Goal: Task Accomplishment & Management: Complete application form

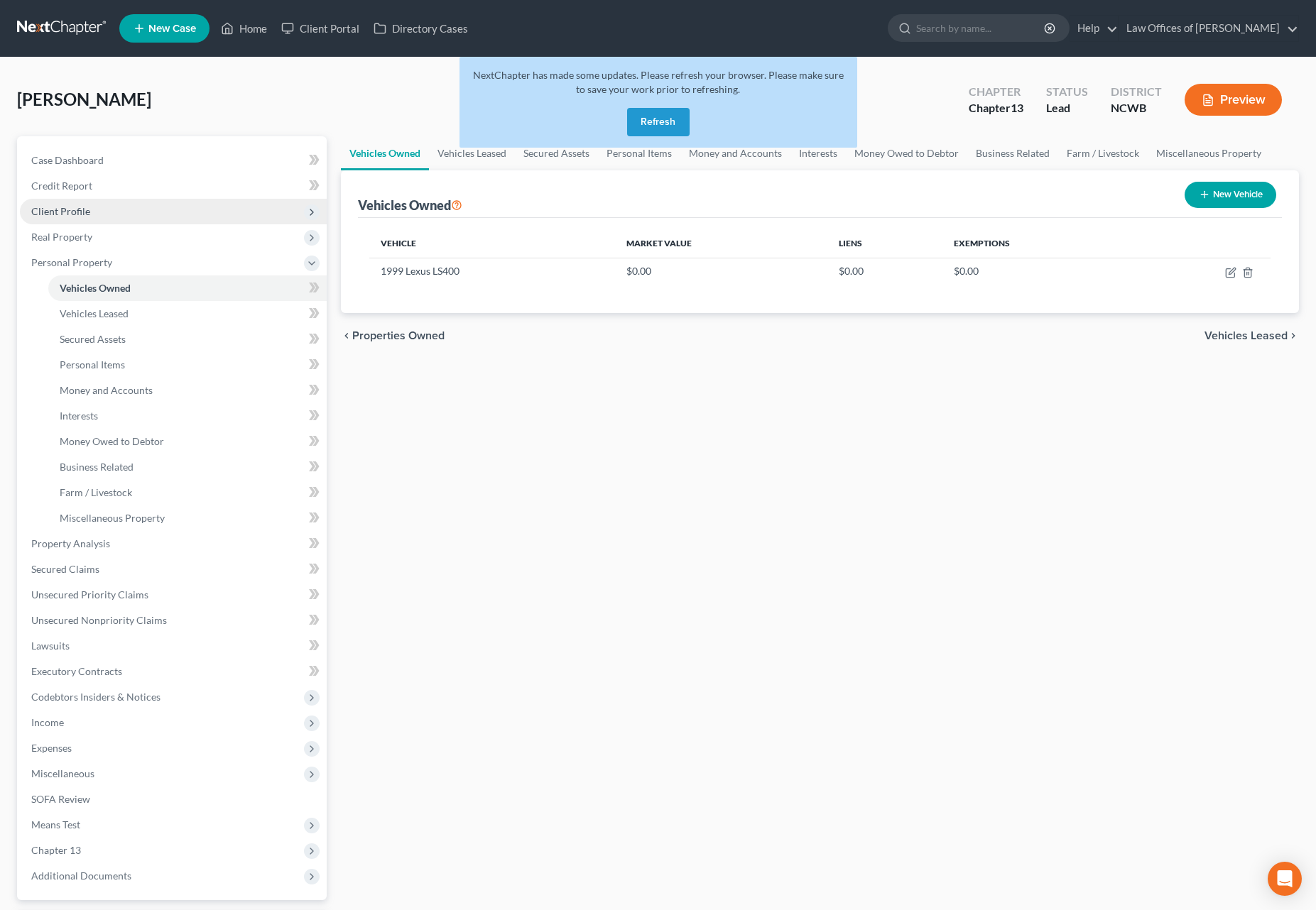
click at [71, 215] on span "Client Profile" at bounding box center [60, 211] width 59 height 12
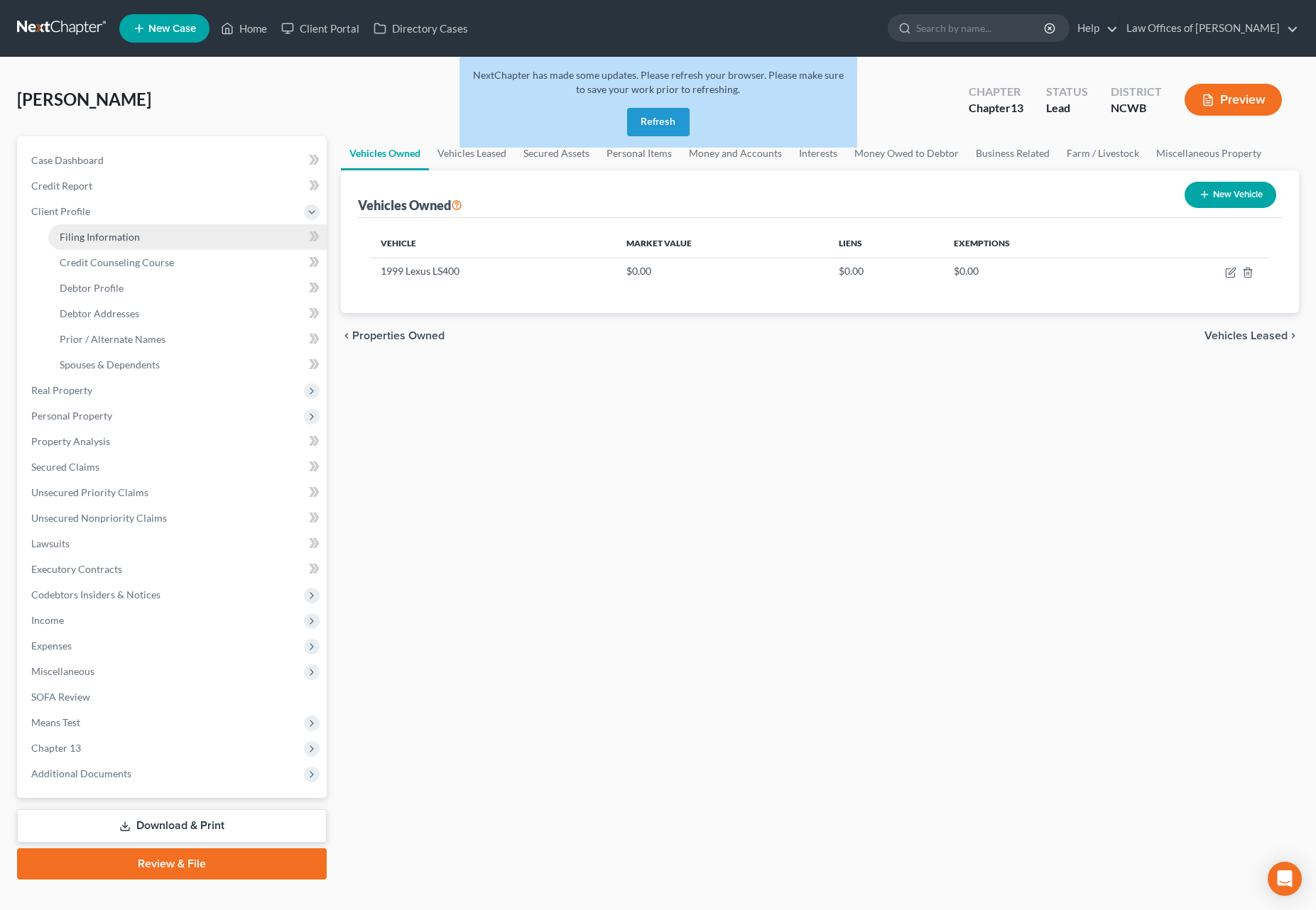
click at [89, 244] on link "Filing Information" at bounding box center [187, 237] width 278 height 26
select select "1"
select select "0"
select select "3"
select select "28"
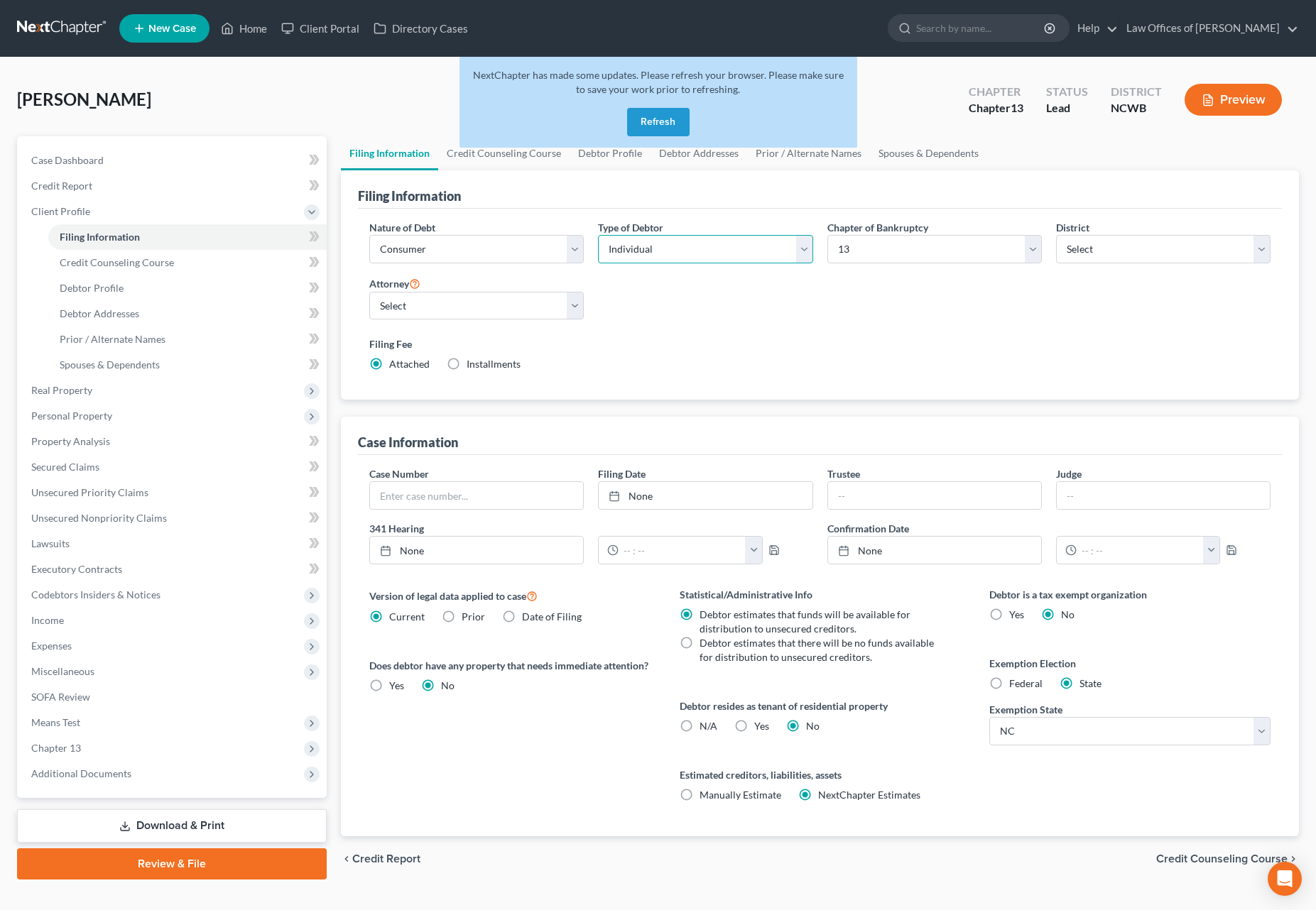
click at [729, 255] on select "Select Individual Joint" at bounding box center [705, 248] width 214 height 28
select select "1"
click at [598, 235] on select "Select Individual Joint" at bounding box center [705, 248] width 214 height 28
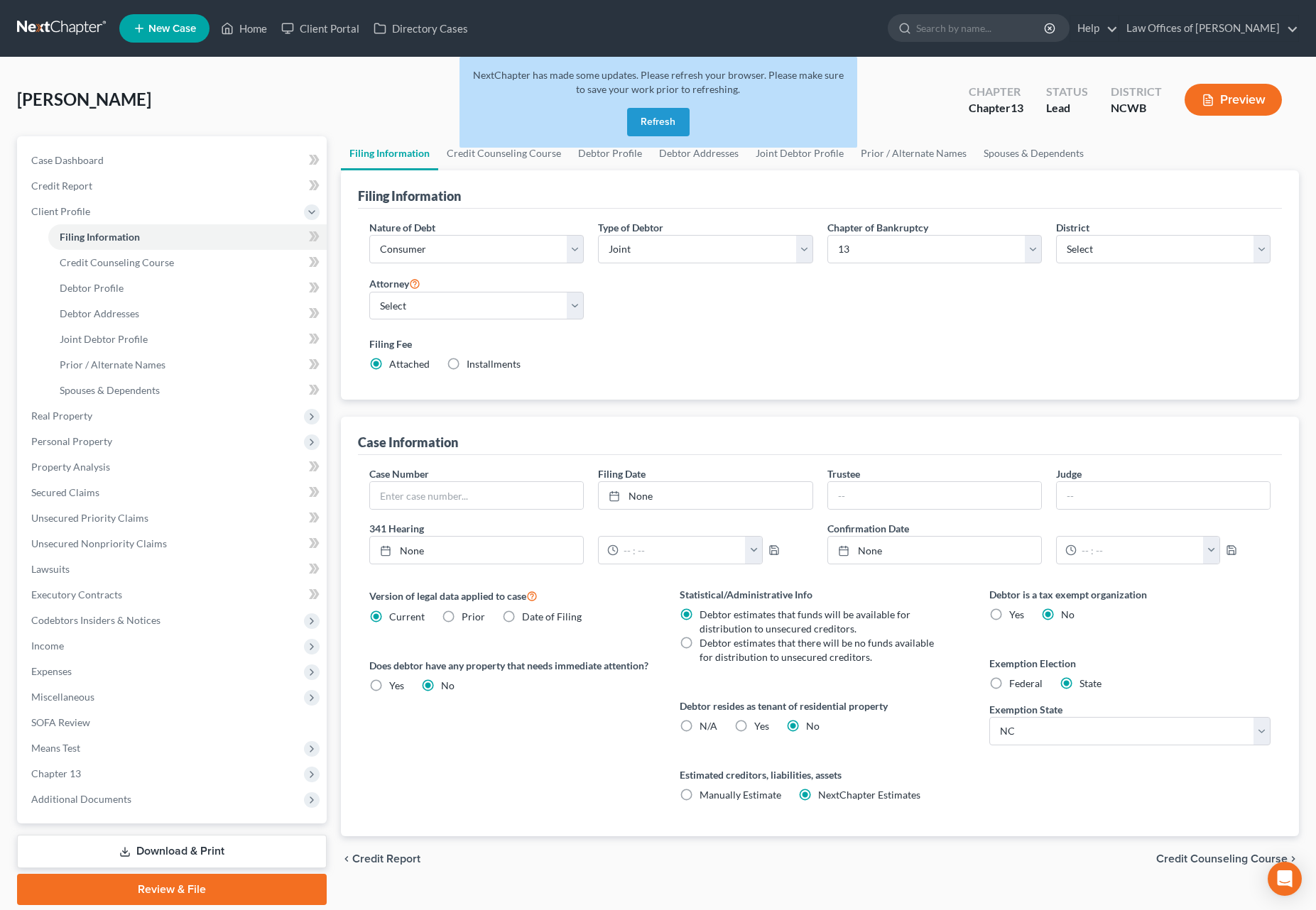
click at [1188, 856] on span "Credit Counseling Course" at bounding box center [1222, 858] width 131 height 11
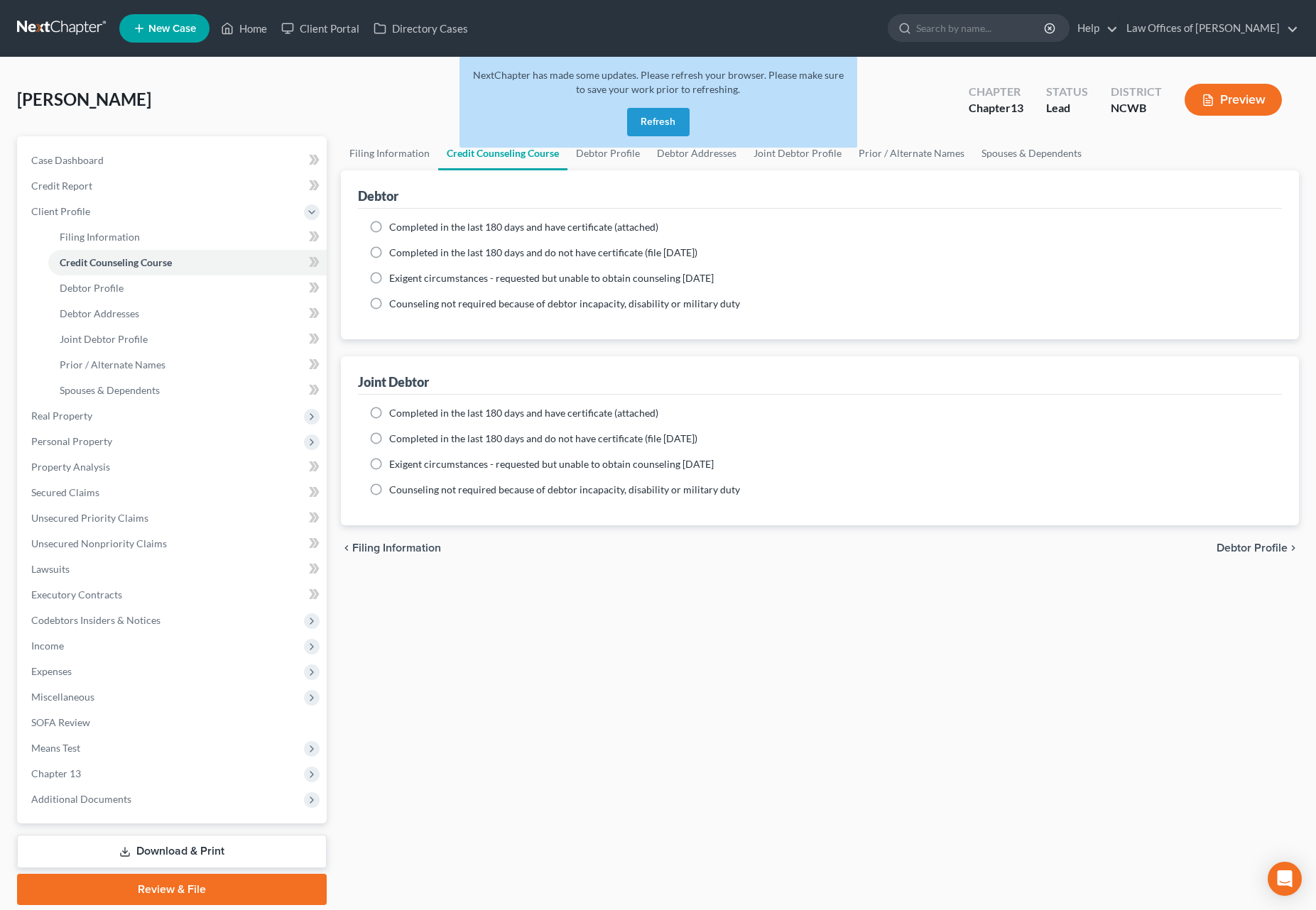
click at [389, 226] on label "Completed in the last 180 days and have certificate (attached)" at bounding box center [523, 227] width 269 height 14
click at [395, 226] on input "Completed in the last 180 days and have certificate (attached)" at bounding box center [399, 225] width 9 height 9
radio input "true"
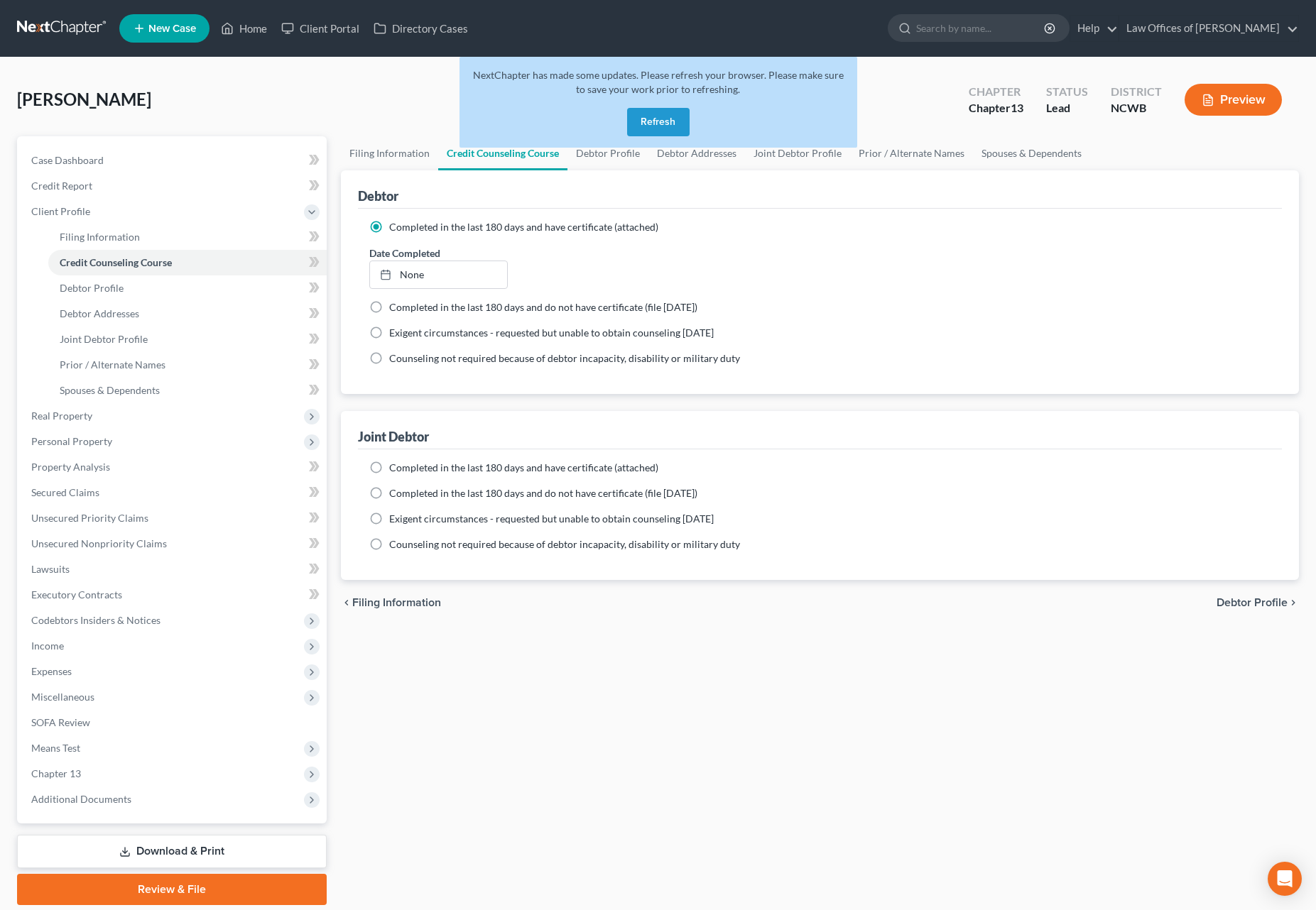
click at [389, 466] on label "Completed in the last 180 days and have certificate (attached)" at bounding box center [523, 468] width 269 height 14
click at [395, 466] on input "Completed in the last 180 days and have certificate (attached)" at bounding box center [399, 465] width 9 height 9
radio input "true"
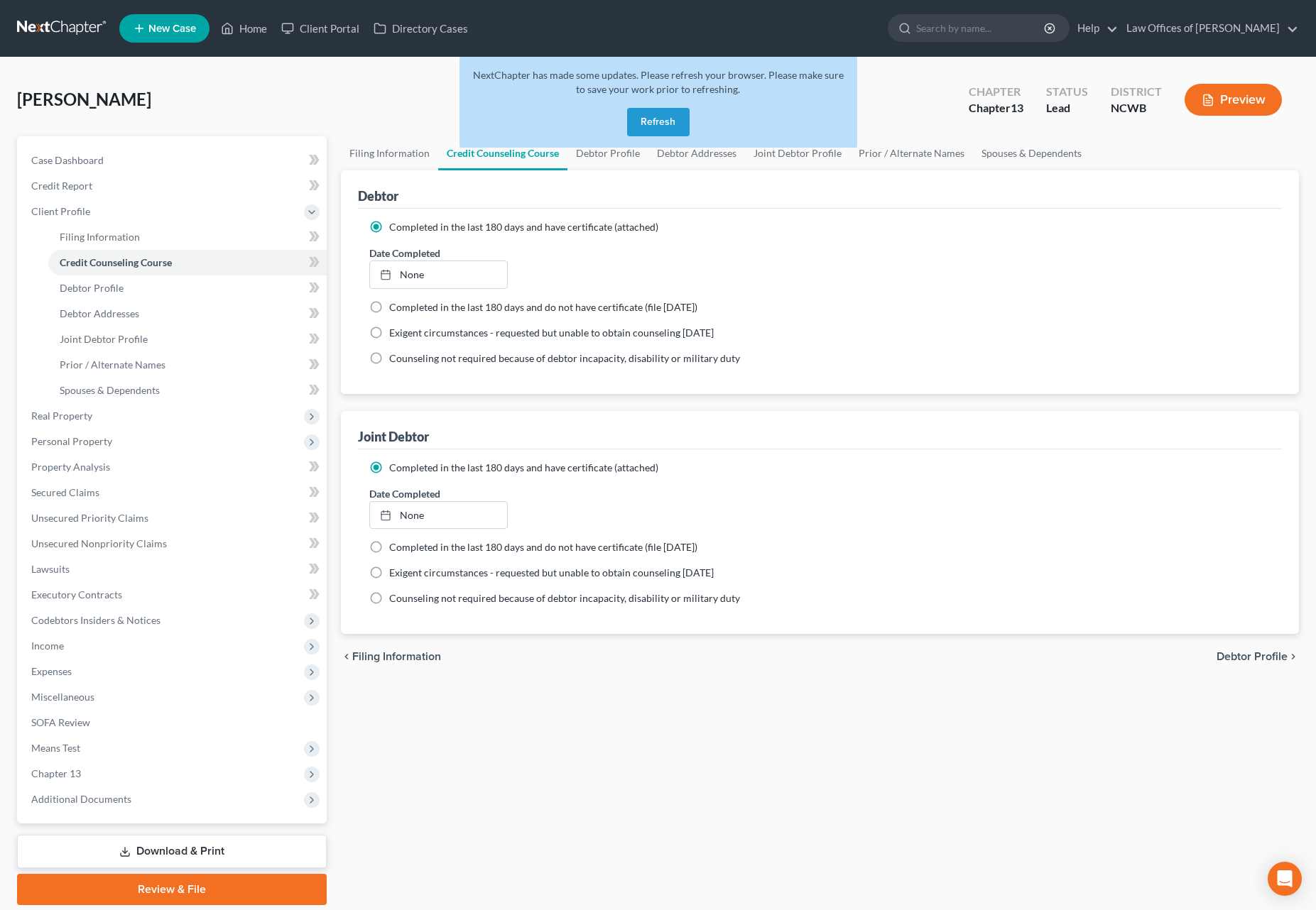
click at [1226, 656] on span "Debtor Profile" at bounding box center [1251, 657] width 71 height 11
select select "1"
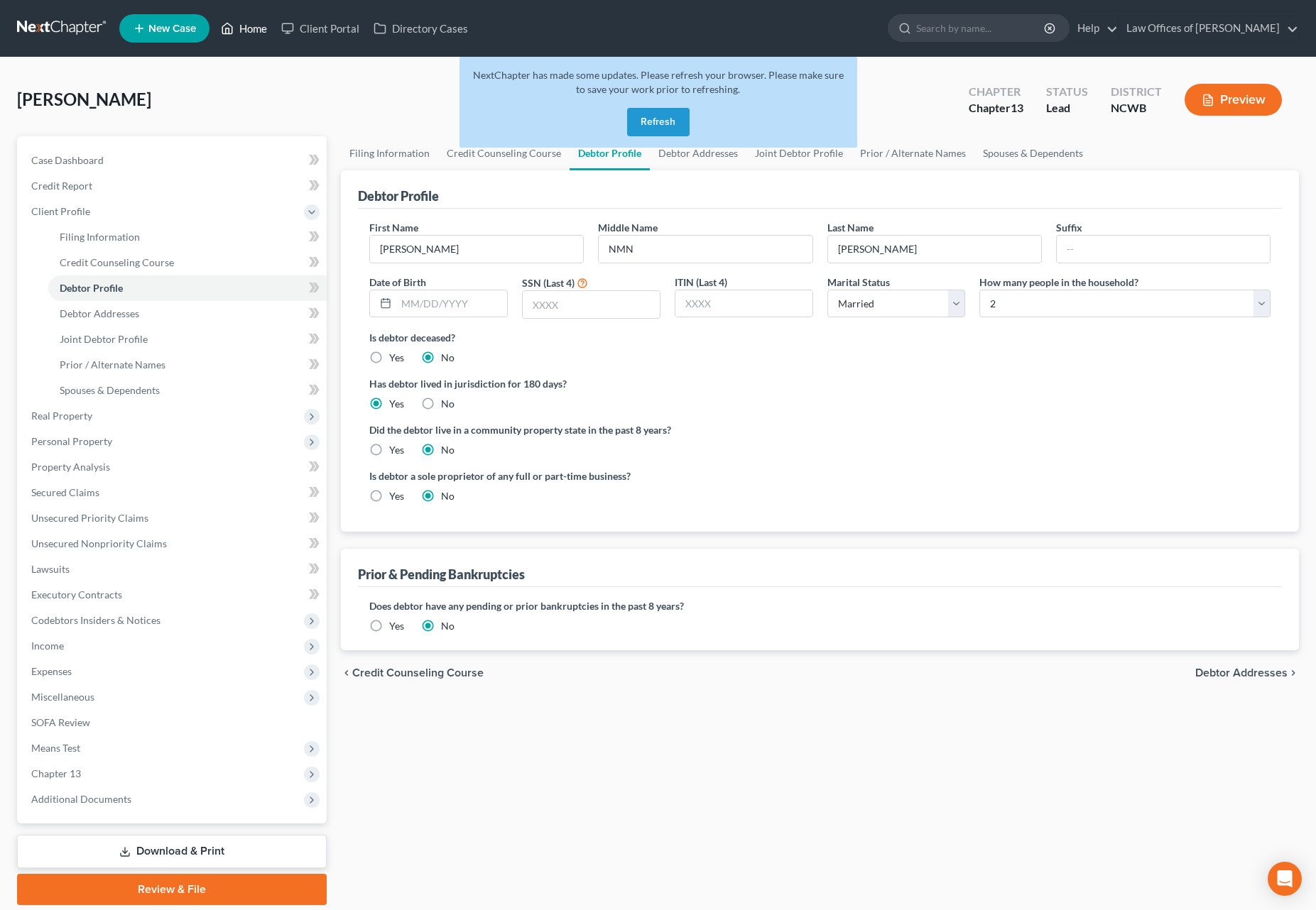
click at [236, 28] on link "Home" at bounding box center [243, 28] width 60 height 26
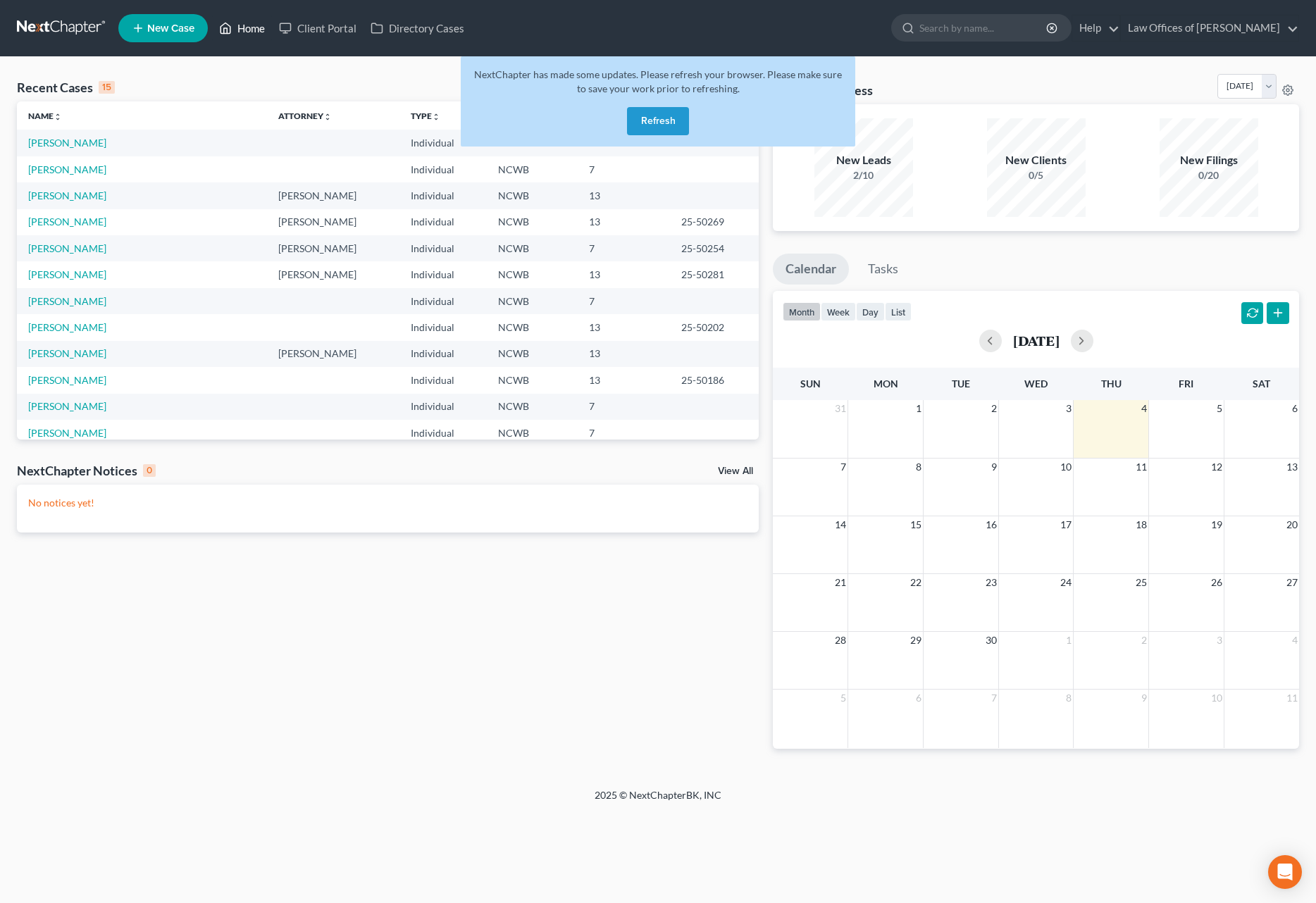
click at [236, 28] on link "Home" at bounding box center [241, 28] width 60 height 25
click at [625, 189] on td "13" at bounding box center [625, 195] width 93 height 26
click at [337, 91] on div "Recent Cases 15 View All" at bounding box center [387, 88] width 742 height 28
click at [668, 120] on button "Refresh" at bounding box center [658, 121] width 62 height 28
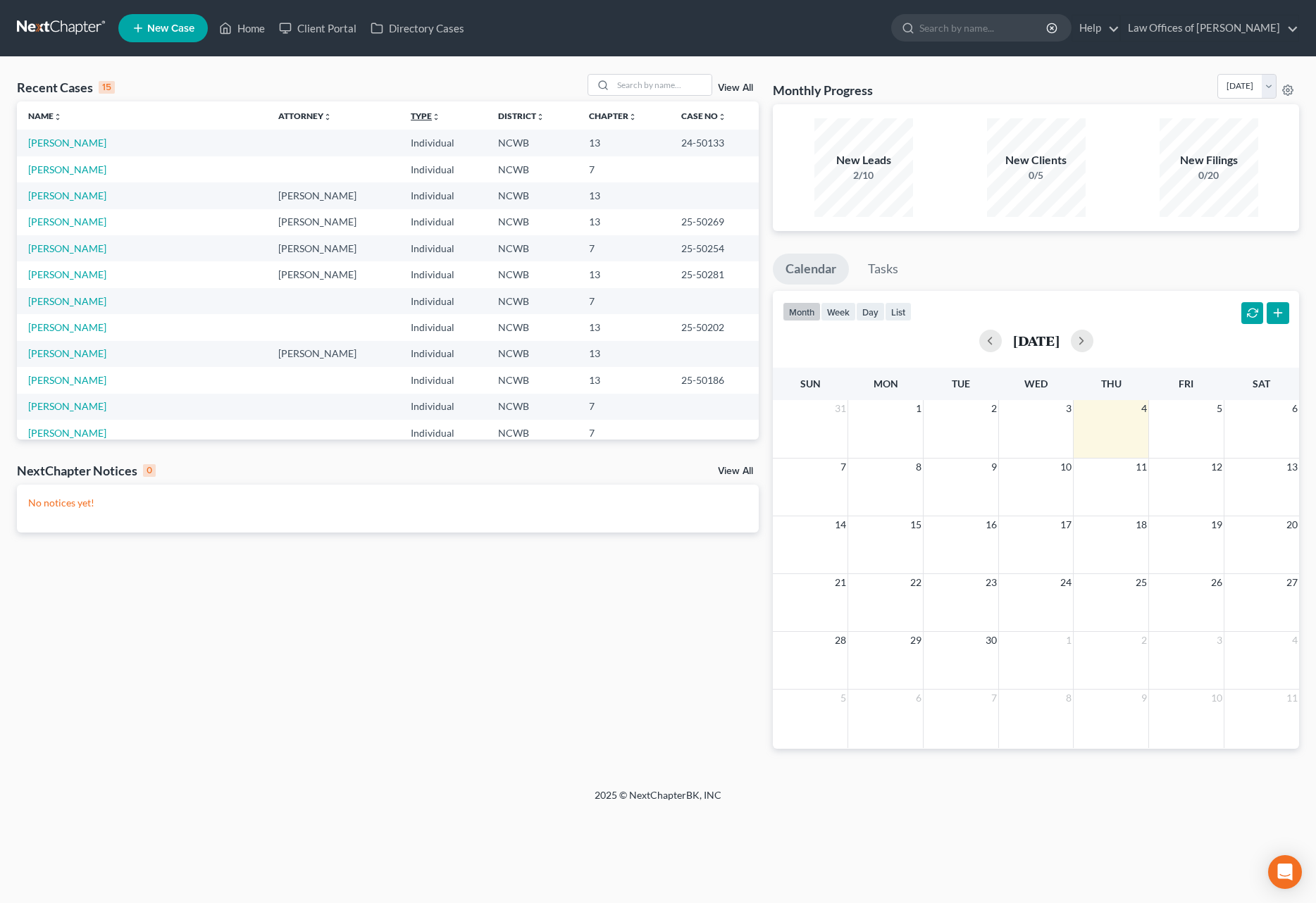
click at [432, 118] on icon "unfold_more" at bounding box center [436, 117] width 8 height 8
click at [433, 116] on icon "expand_less" at bounding box center [437, 117] width 8 height 8
click at [433, 117] on icon "expand_more" at bounding box center [437, 117] width 8 height 8
click at [411, 115] on link "Type unfold_more expand_more expand_less" at bounding box center [426, 116] width 31 height 11
click at [650, 91] on input "search" at bounding box center [662, 84] width 99 height 20
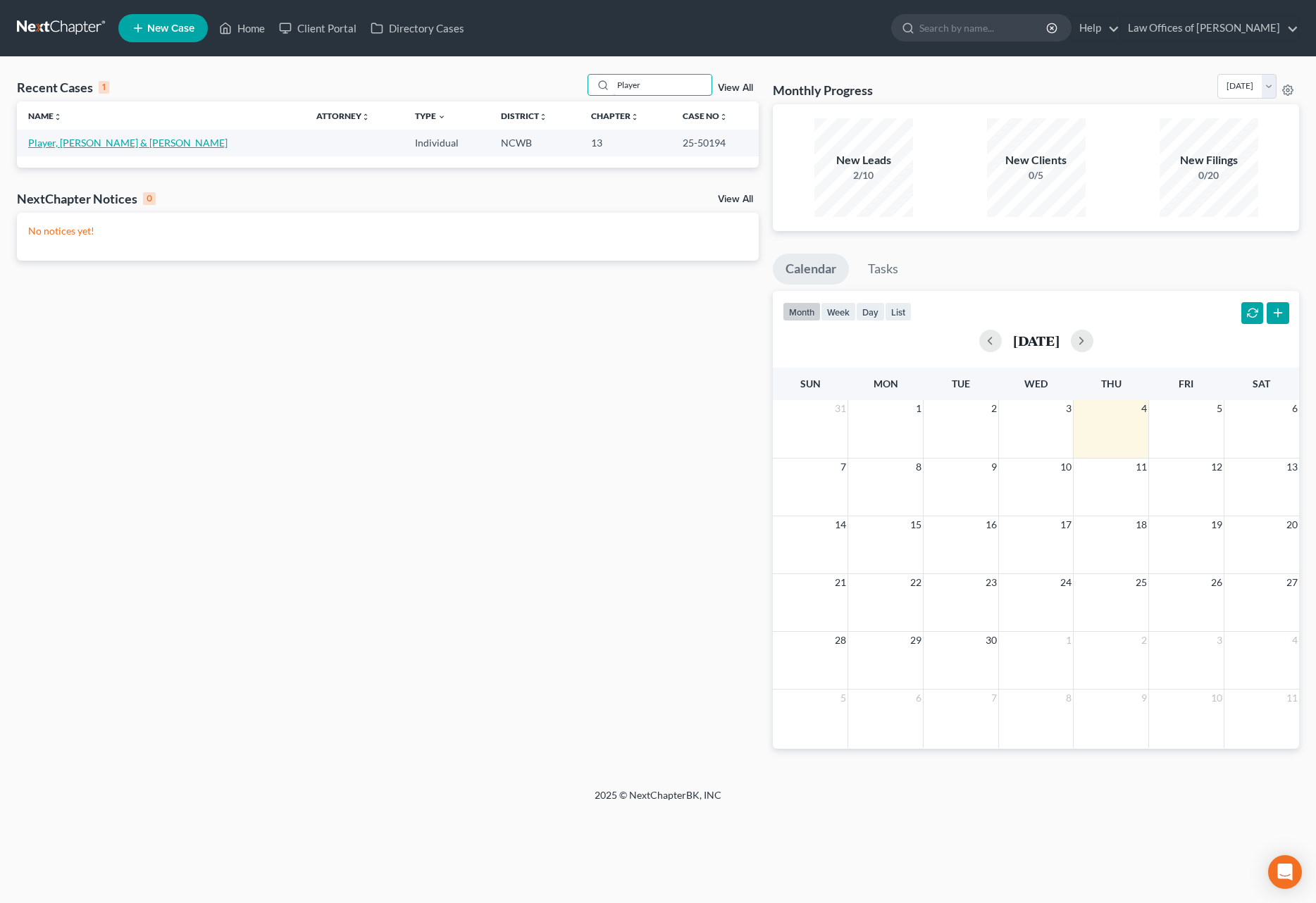
type input "Player"
click at [111, 143] on link "Player, [PERSON_NAME] & [PERSON_NAME]" at bounding box center [127, 143] width 199 height 12
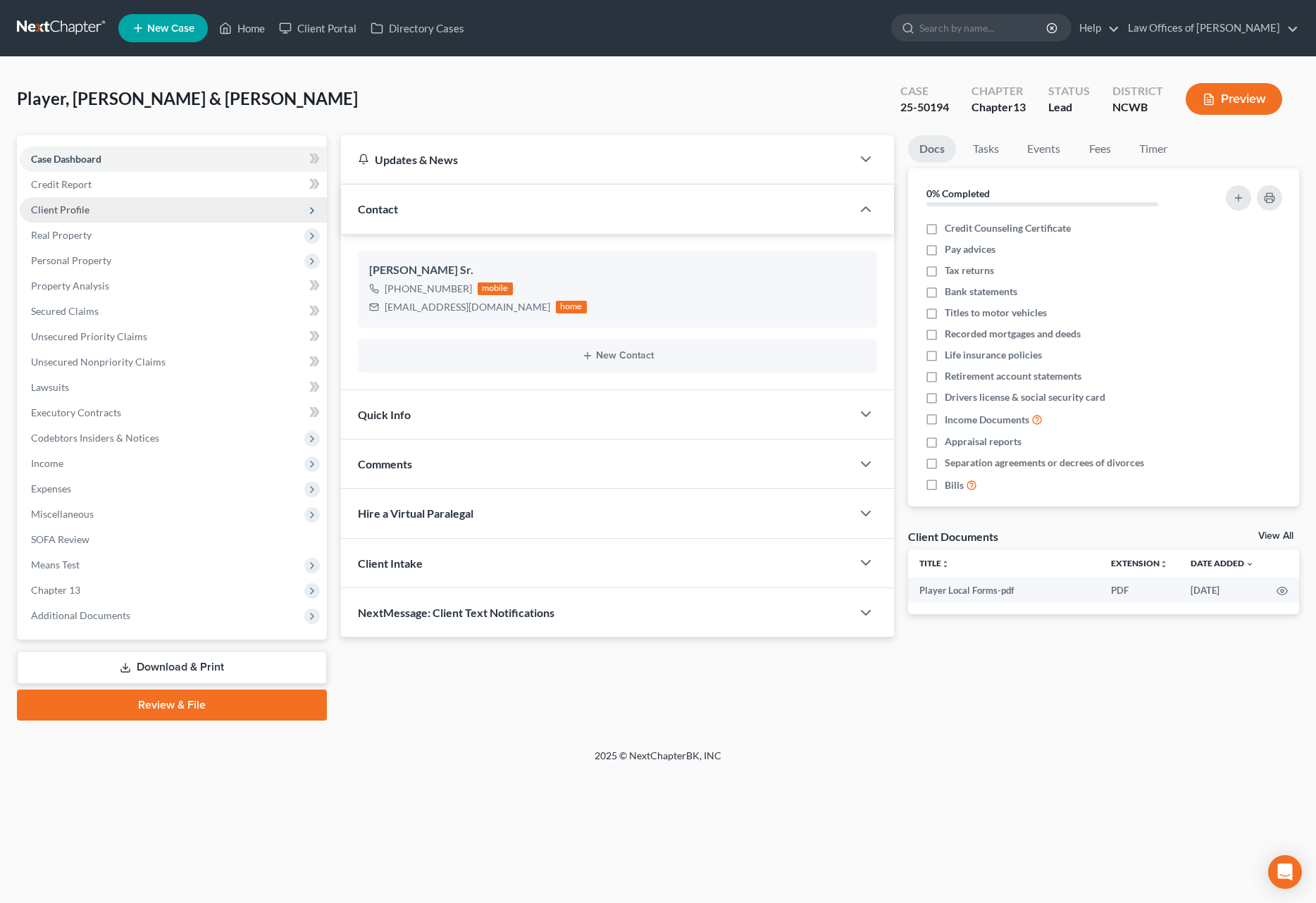
click at [76, 211] on span "Client Profile" at bounding box center [60, 209] width 58 height 12
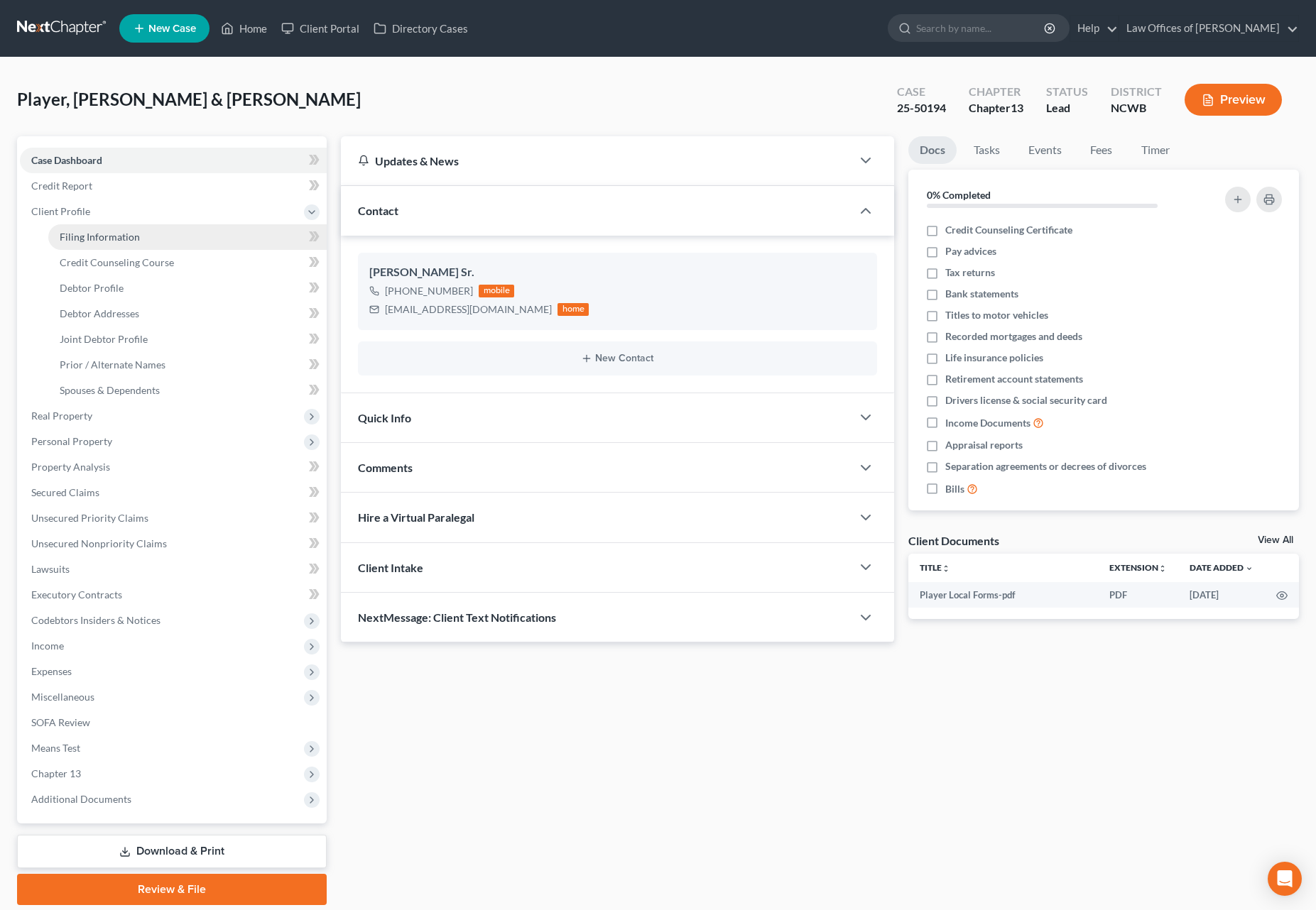
click at [84, 236] on span "Filing Information" at bounding box center [100, 236] width 80 height 12
select select "1"
select select "3"
select select "59"
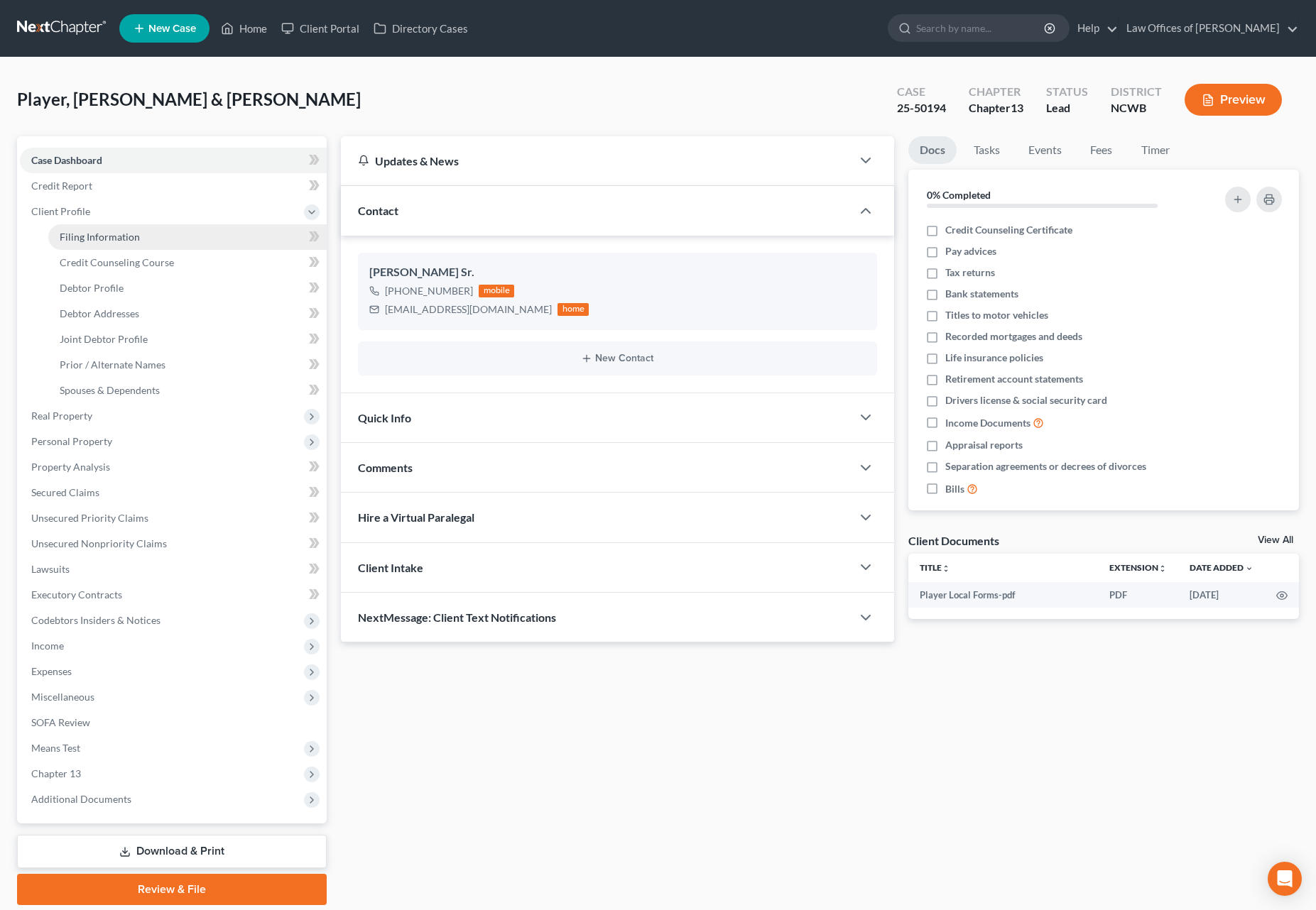
select select "28"
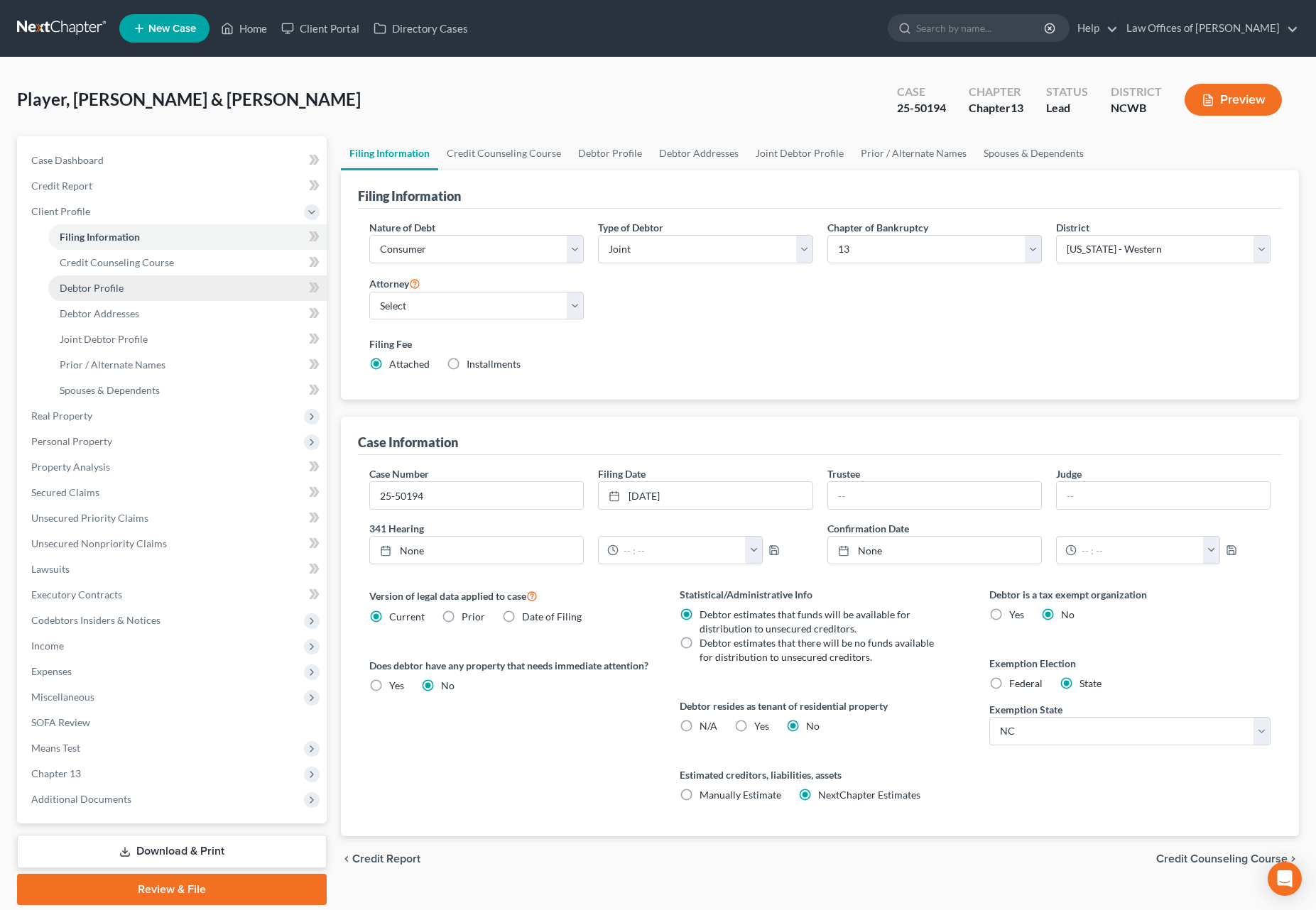
click at [110, 284] on span "Debtor Profile" at bounding box center [91, 287] width 64 height 12
select select "1"
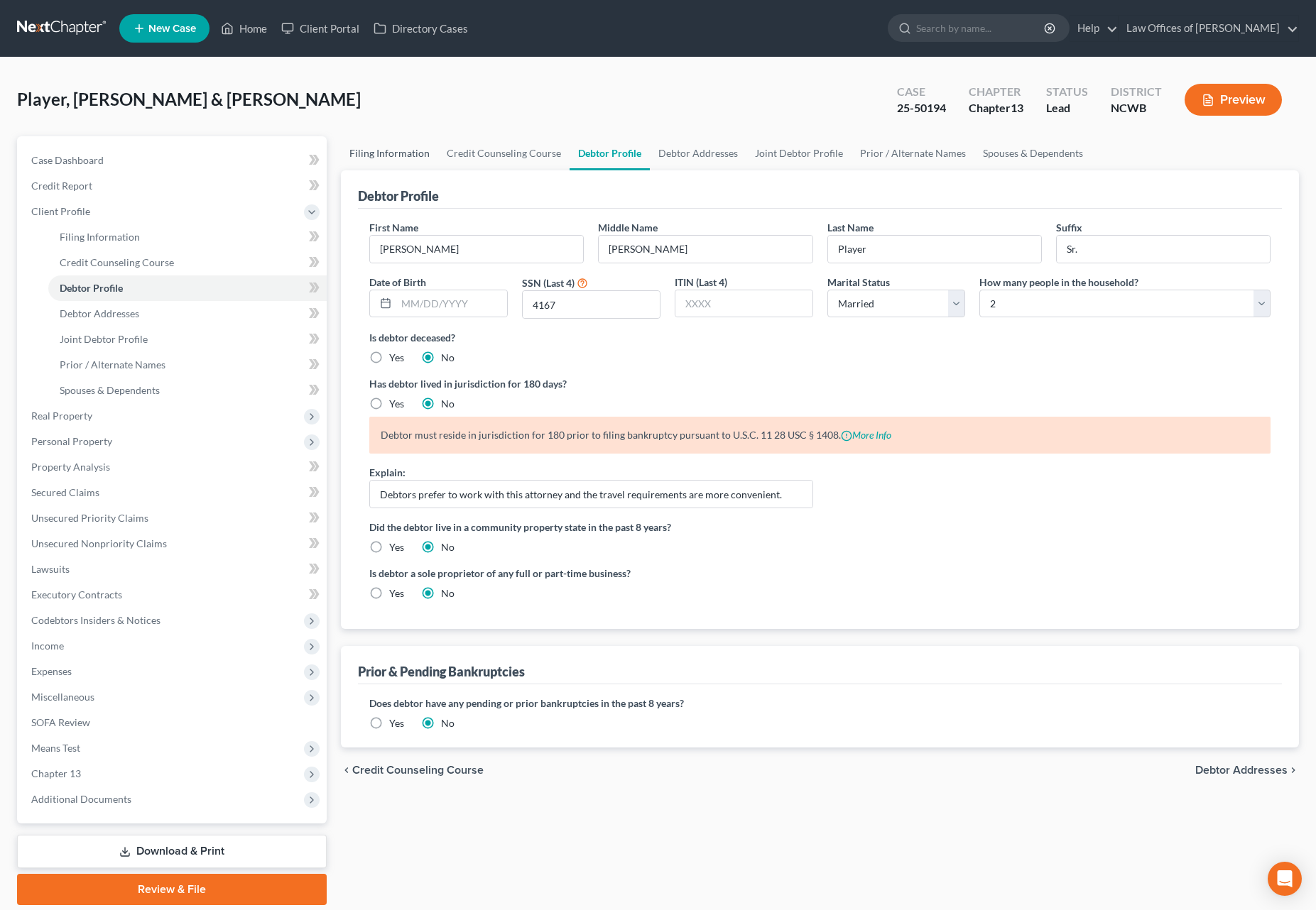
click at [402, 154] on link "Filing Information" at bounding box center [390, 153] width 97 height 34
select select "1"
select select "3"
select select "59"
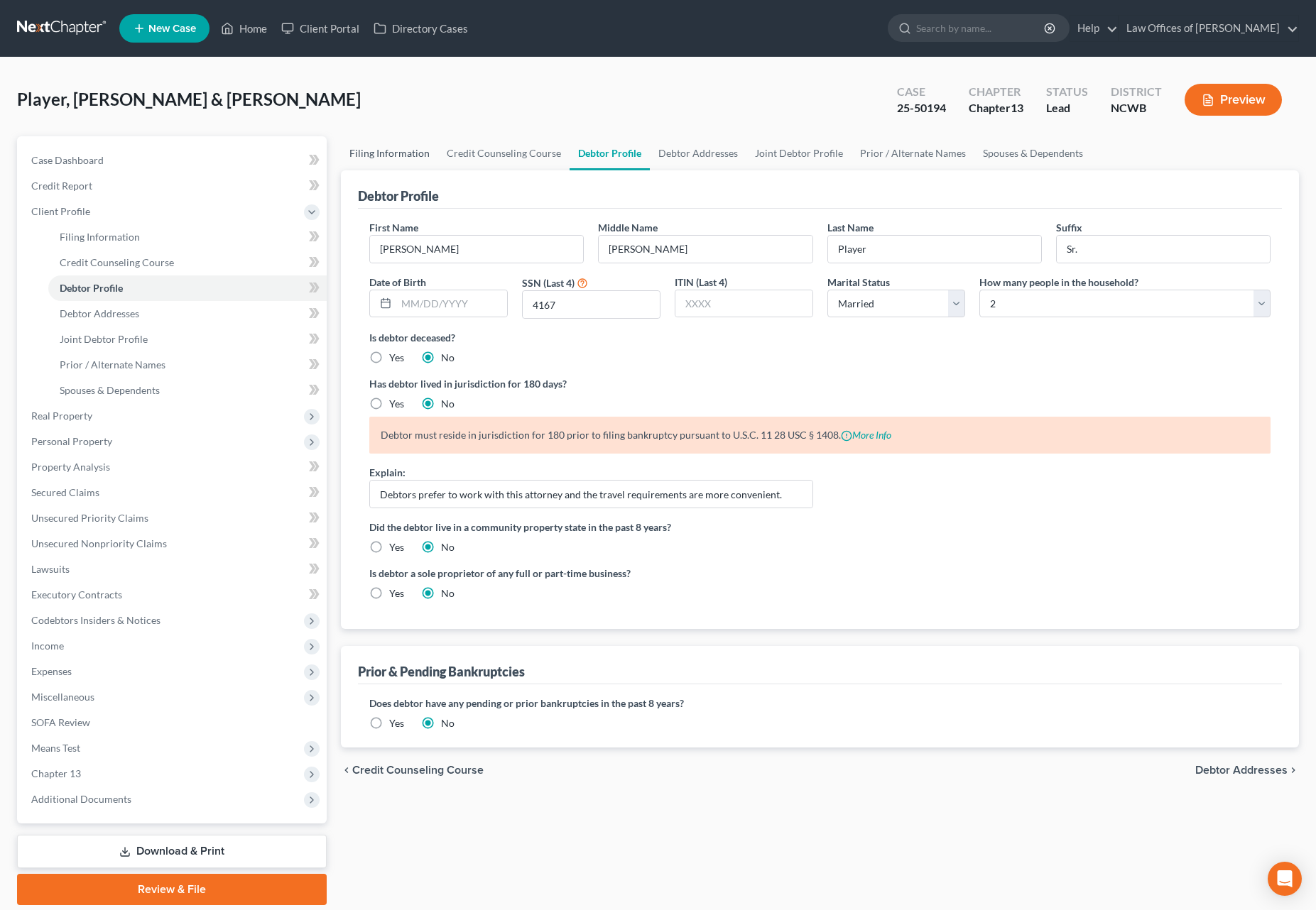
select select "28"
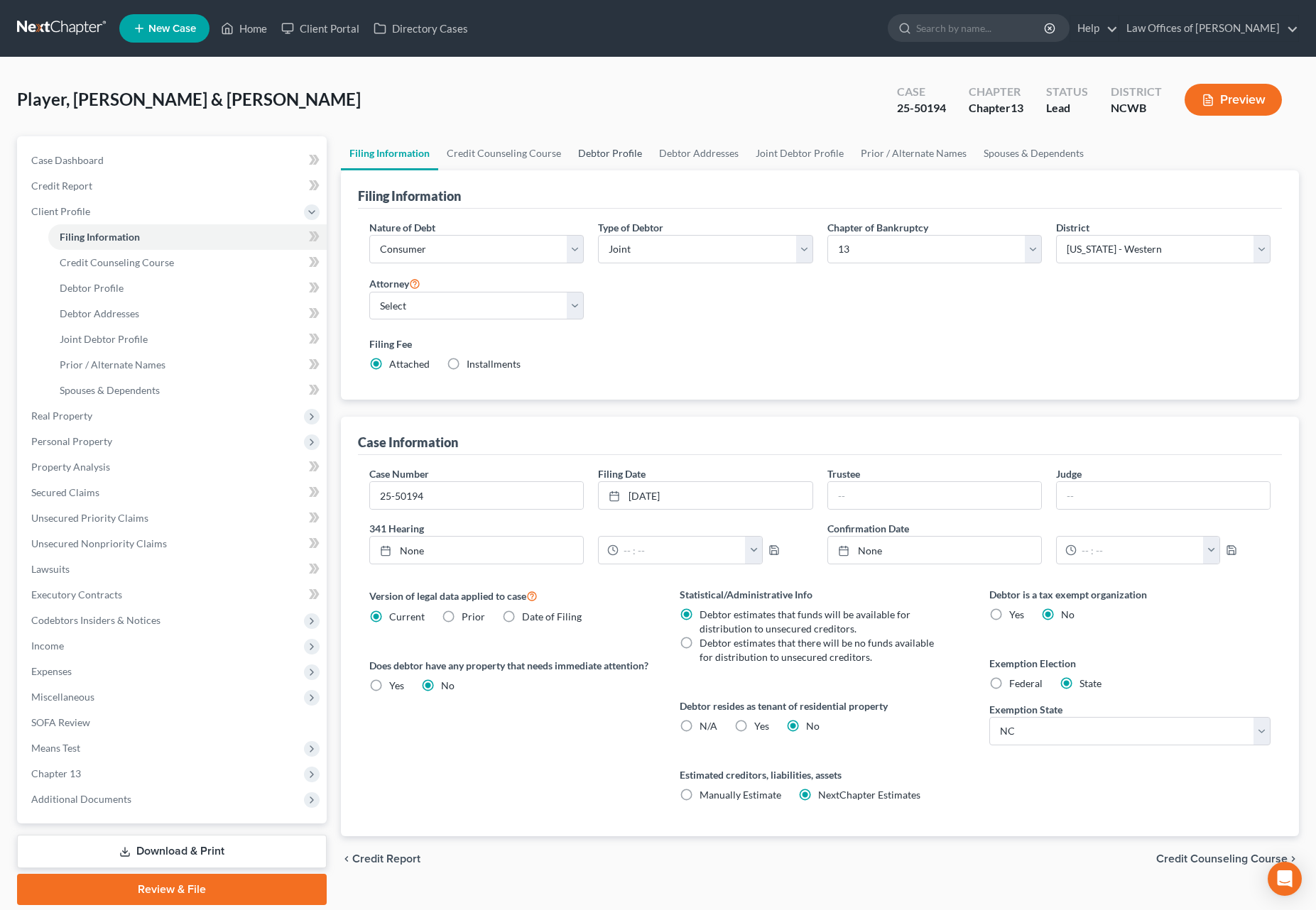
click at [612, 157] on link "Debtor Profile" at bounding box center [610, 153] width 81 height 34
select select "1"
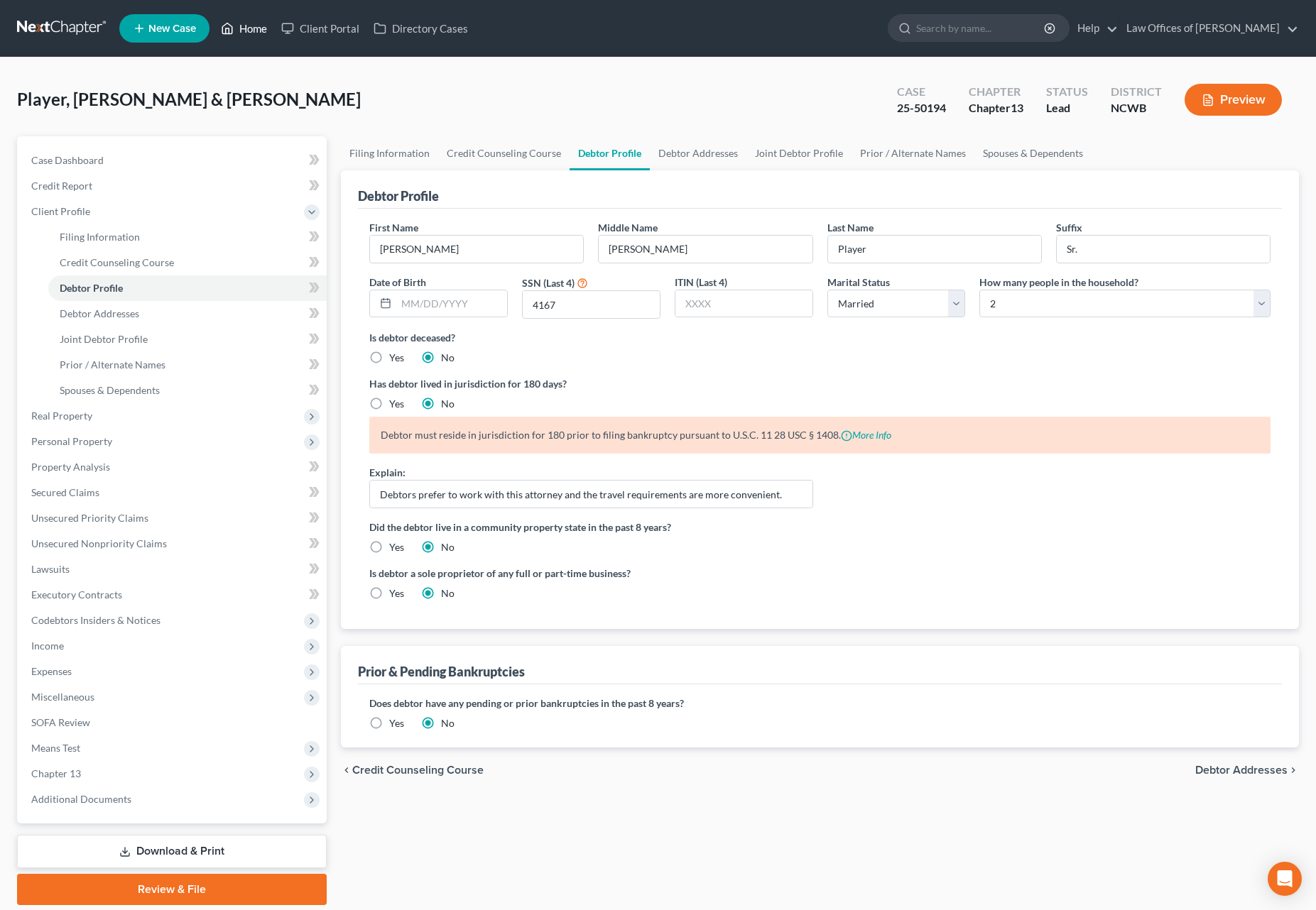
click at [239, 29] on link "Home" at bounding box center [243, 28] width 60 height 26
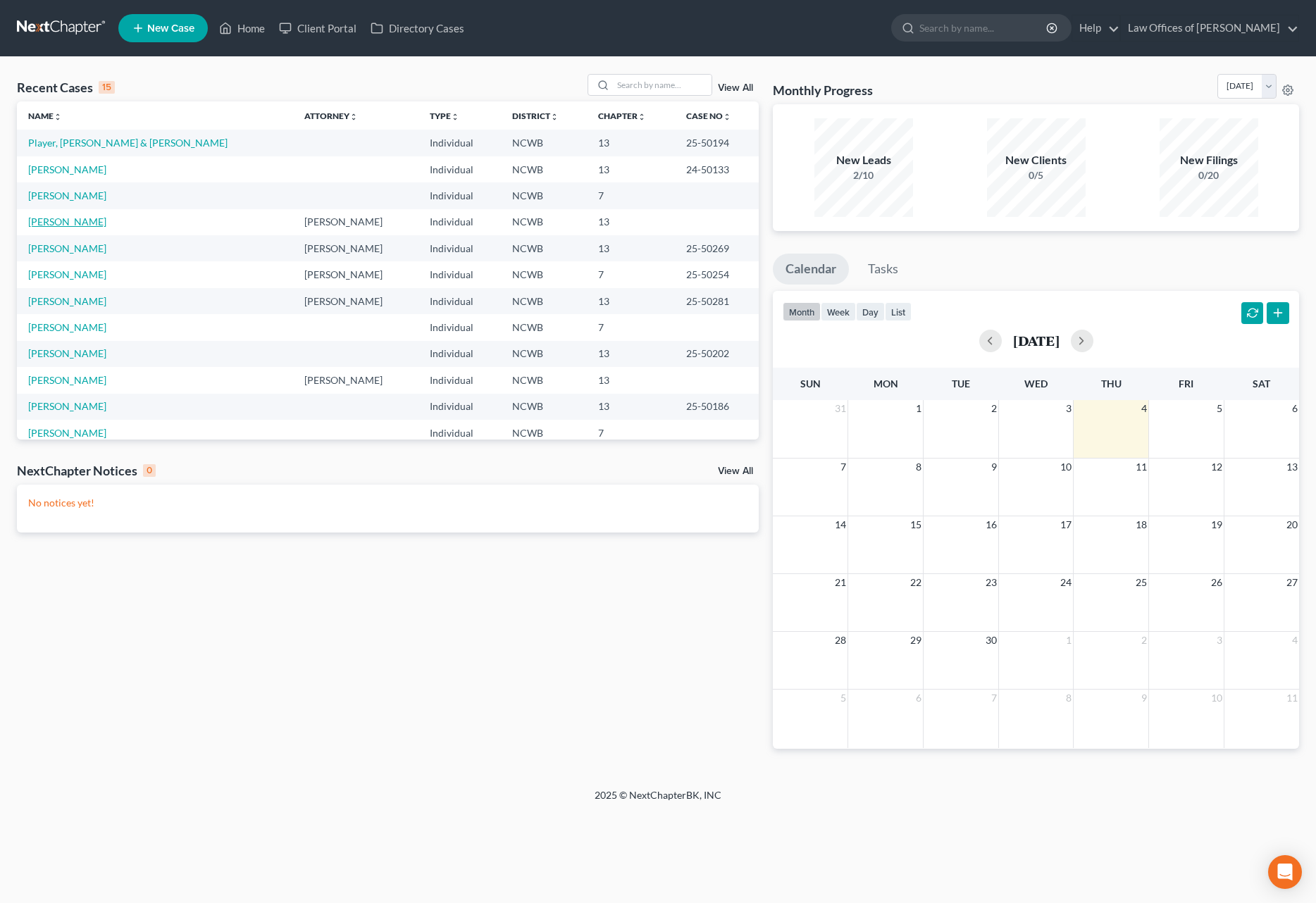
click at [79, 224] on link "[PERSON_NAME]" at bounding box center [67, 221] width 79 height 12
click at [79, 224] on link "[PERSON_NAME]" at bounding box center [67, 221] width 79 height 12
select select "4"
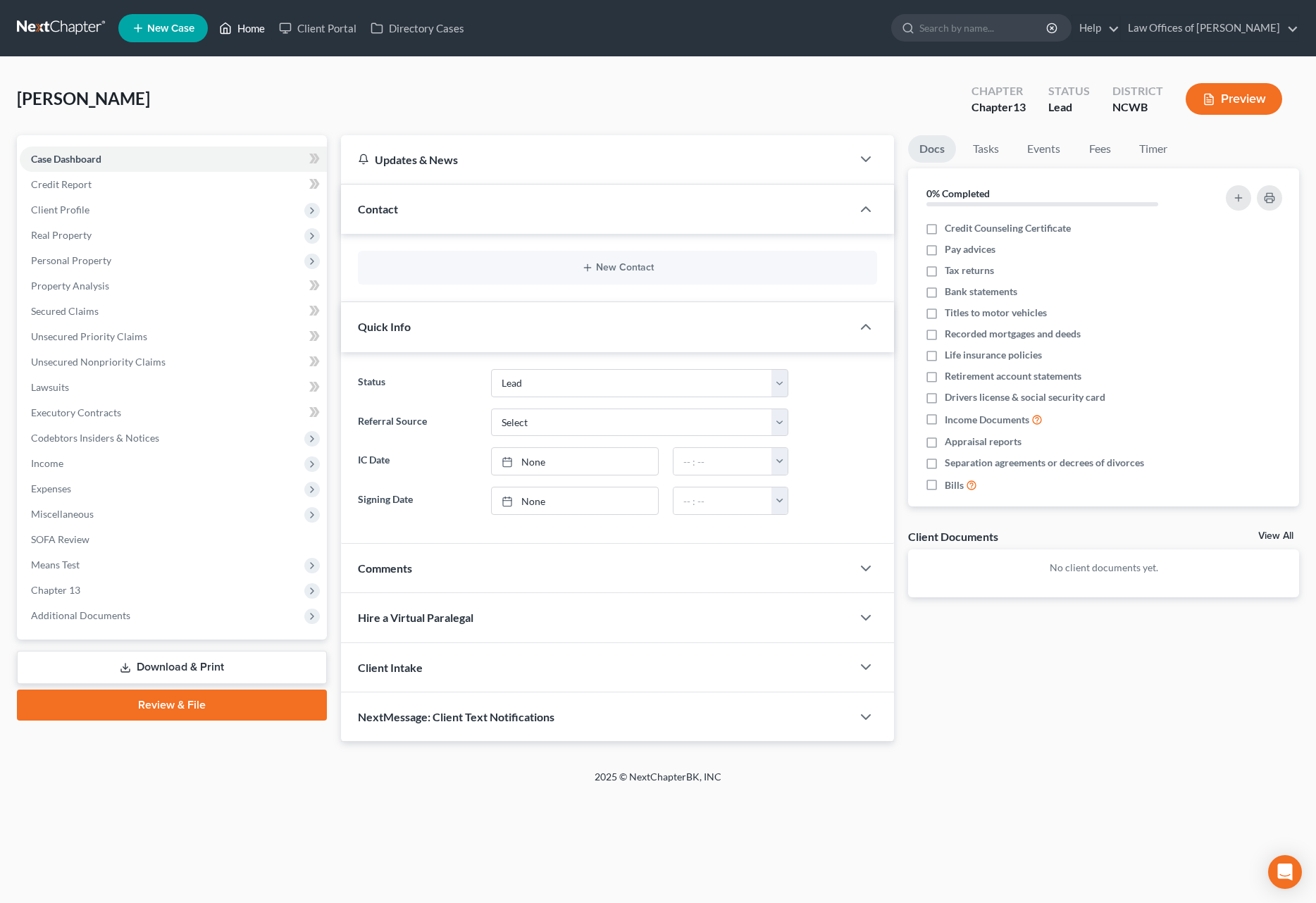
click at [246, 24] on link "Home" at bounding box center [241, 28] width 60 height 25
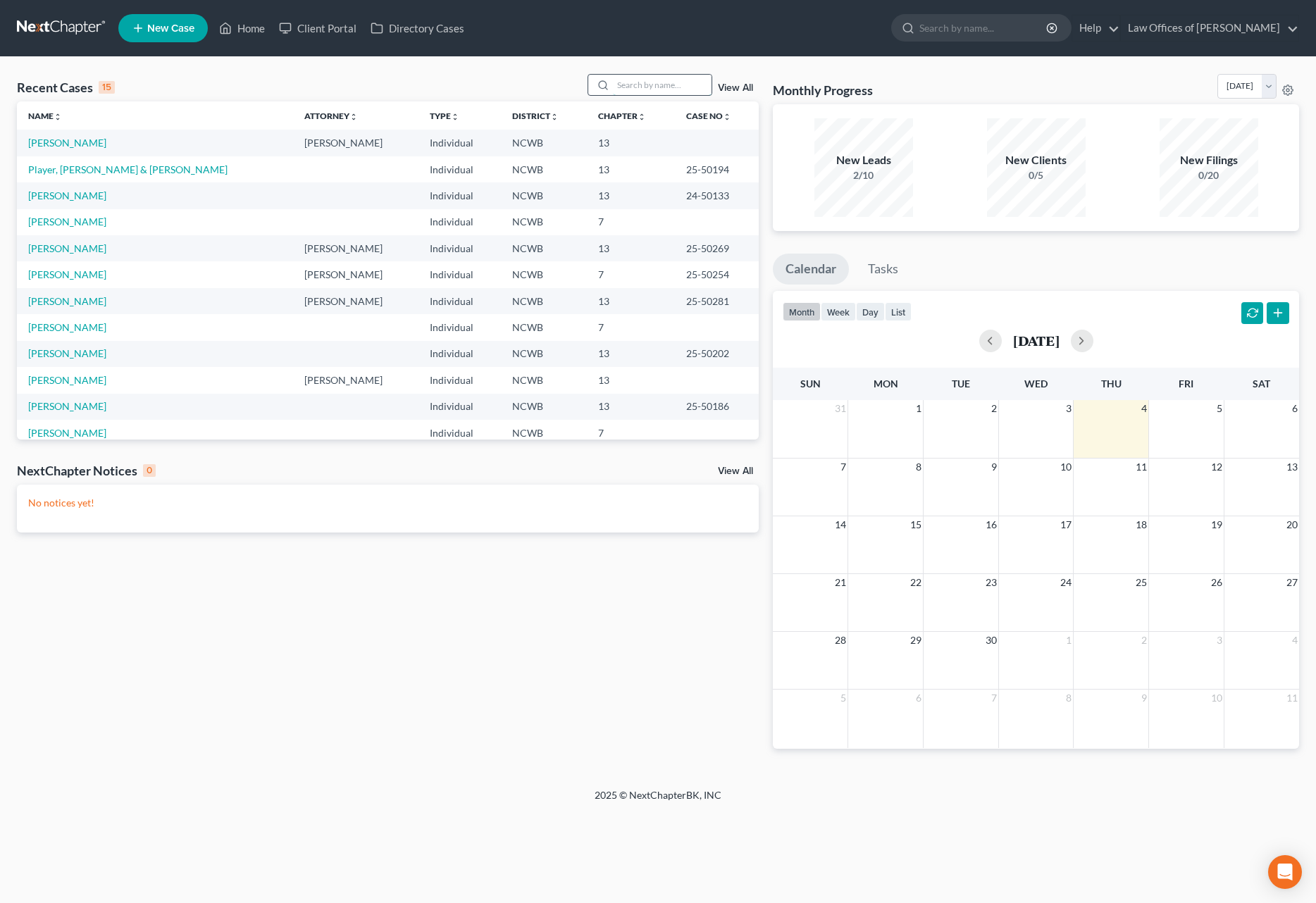
click at [631, 88] on input "search" at bounding box center [662, 84] width 99 height 20
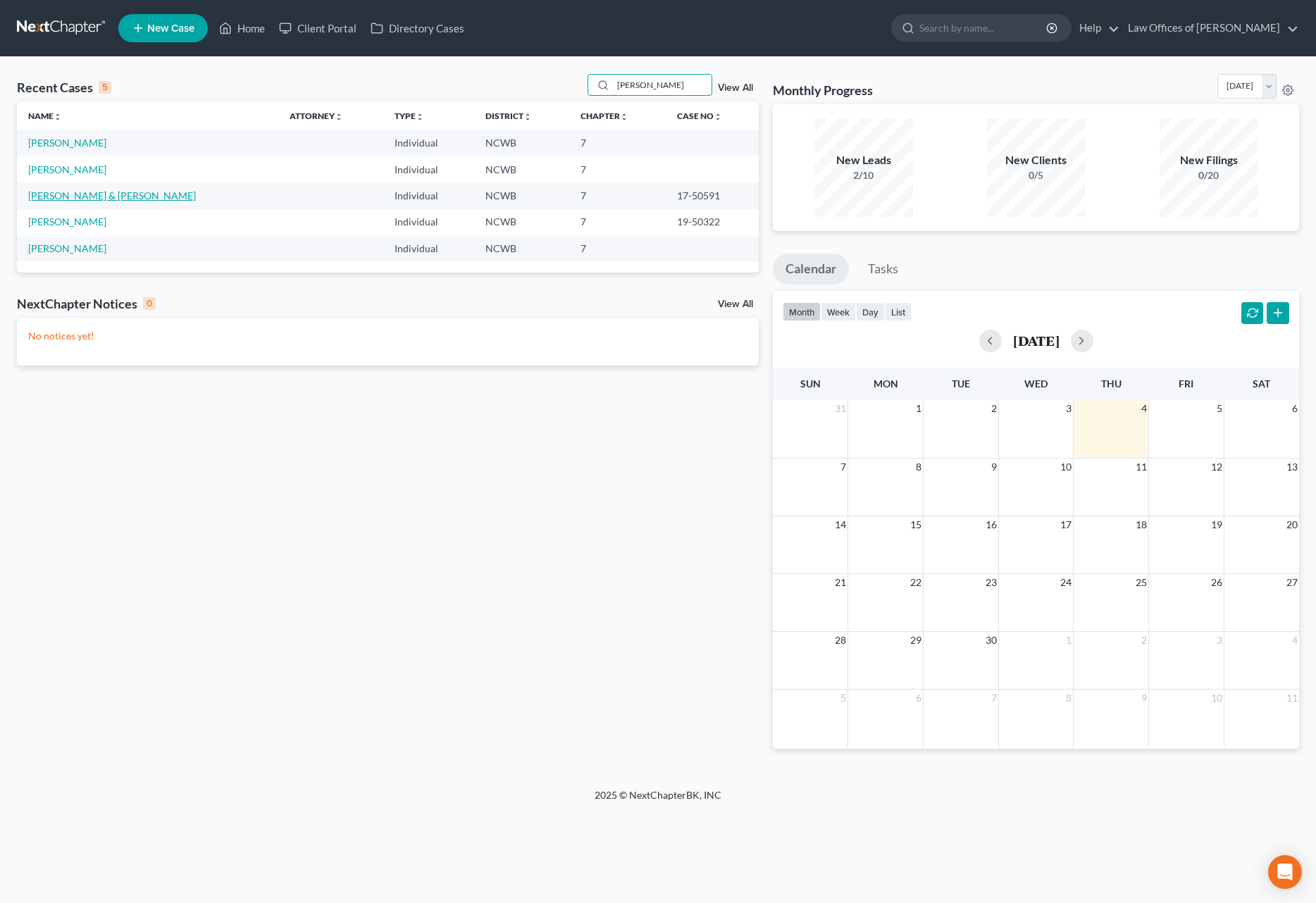
type input "[PERSON_NAME]"
click at [76, 192] on link "[PERSON_NAME] & [PERSON_NAME]" at bounding box center [111, 196] width 168 height 12
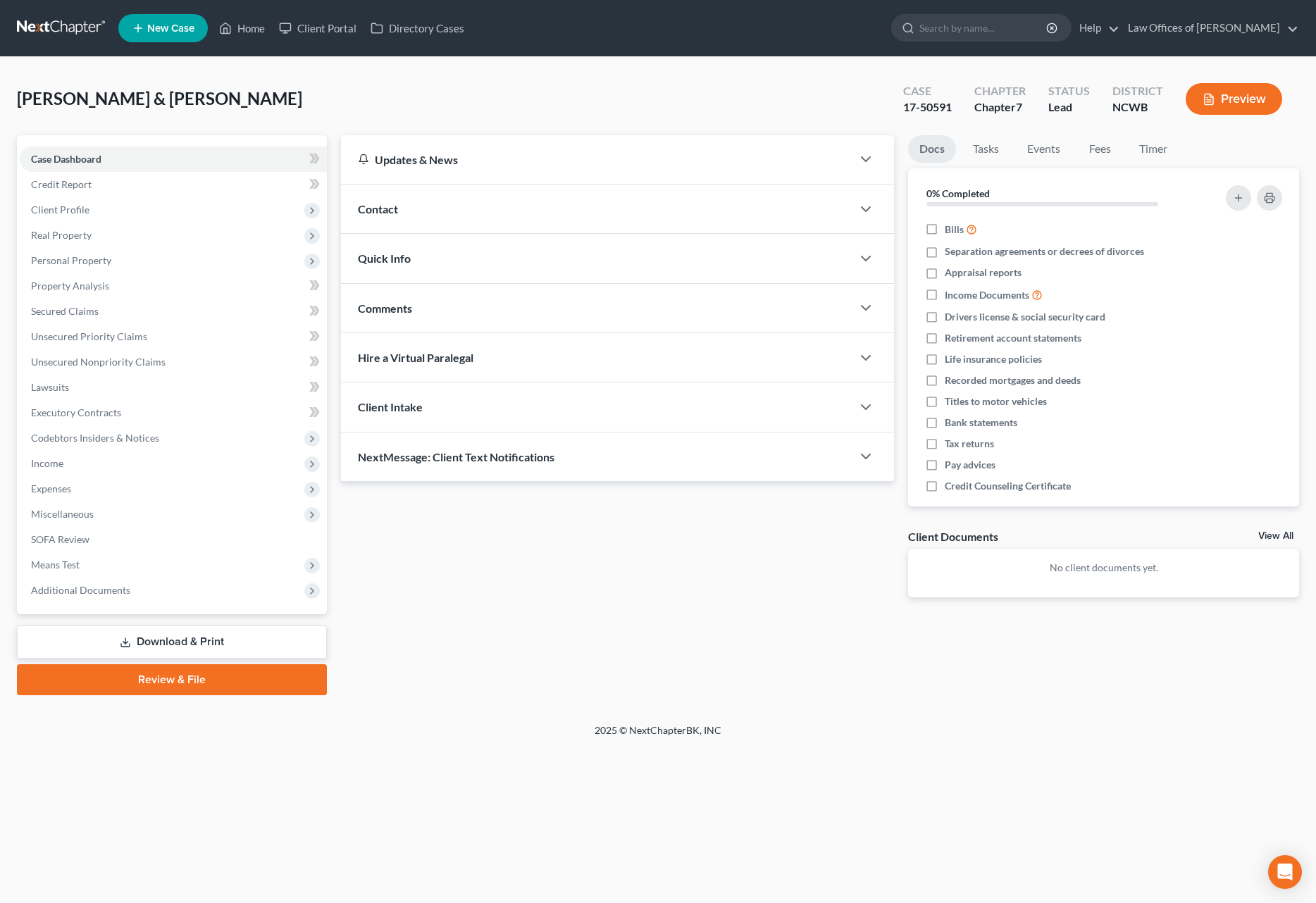
click at [365, 254] on span "Quick Info" at bounding box center [384, 258] width 53 height 14
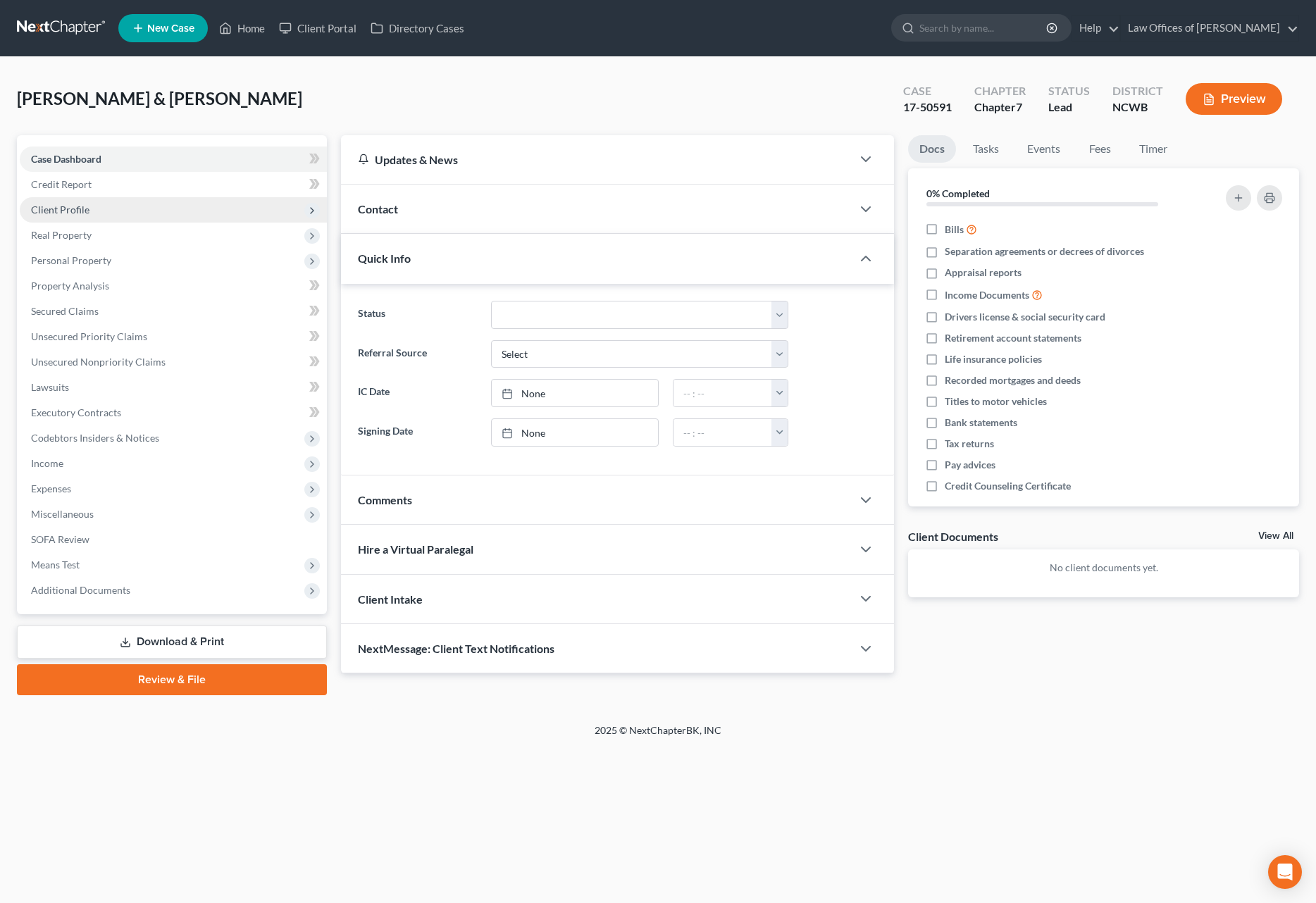
click at [58, 204] on span "Client Profile" at bounding box center [60, 209] width 58 height 12
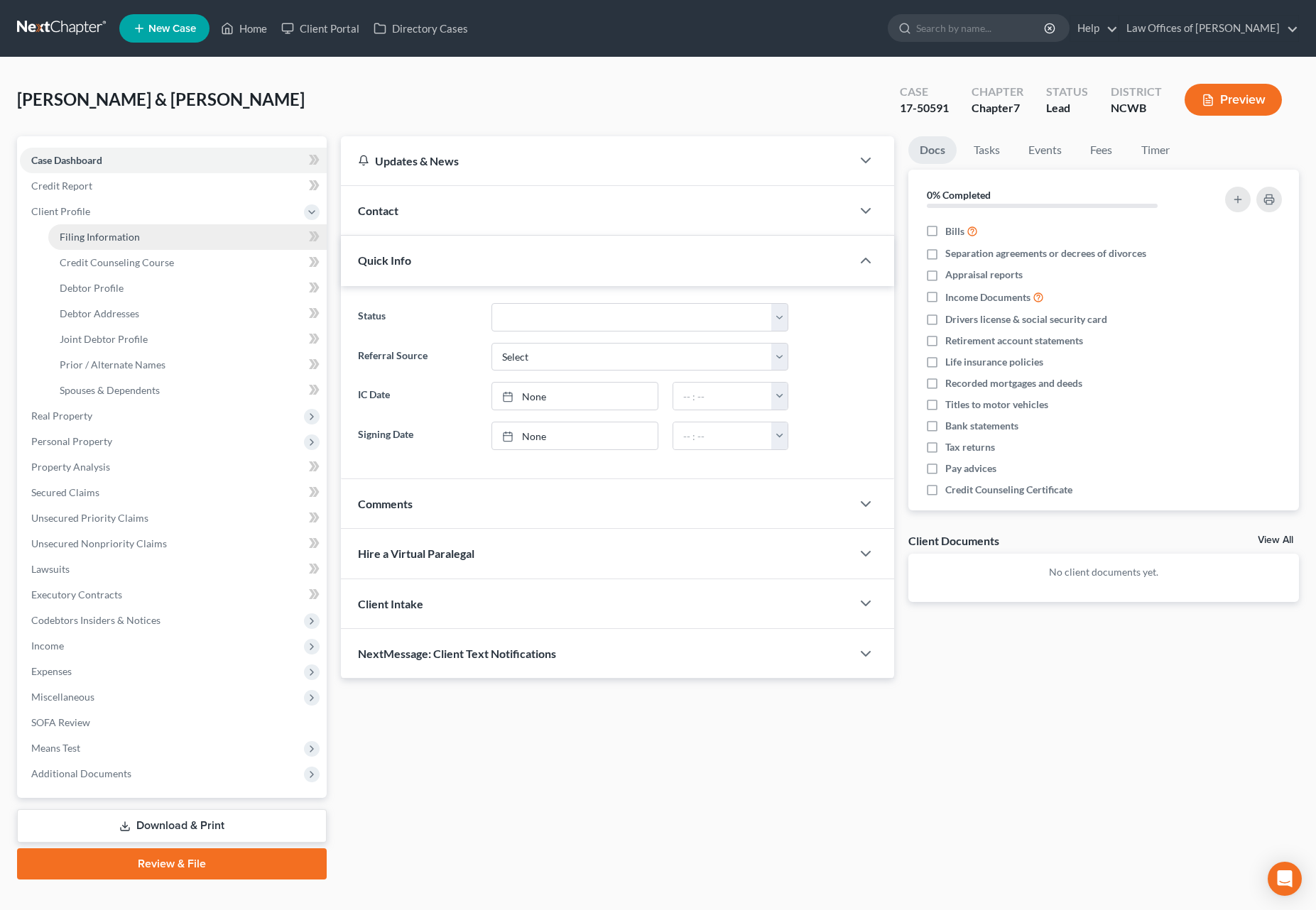
click at [101, 241] on span "Filing Information" at bounding box center [100, 236] width 80 height 12
select select "1"
select select "0"
select select "59"
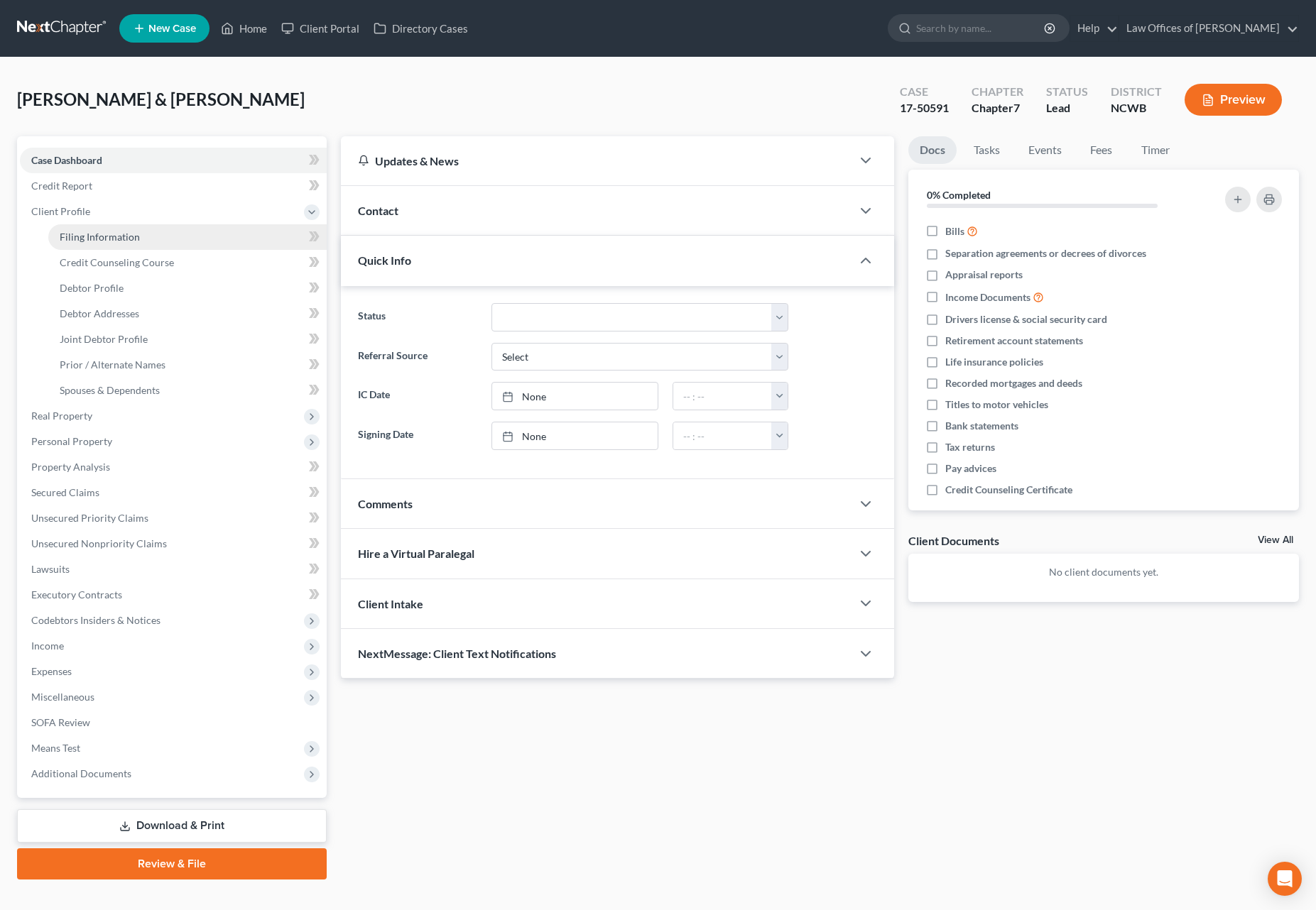
select select "28"
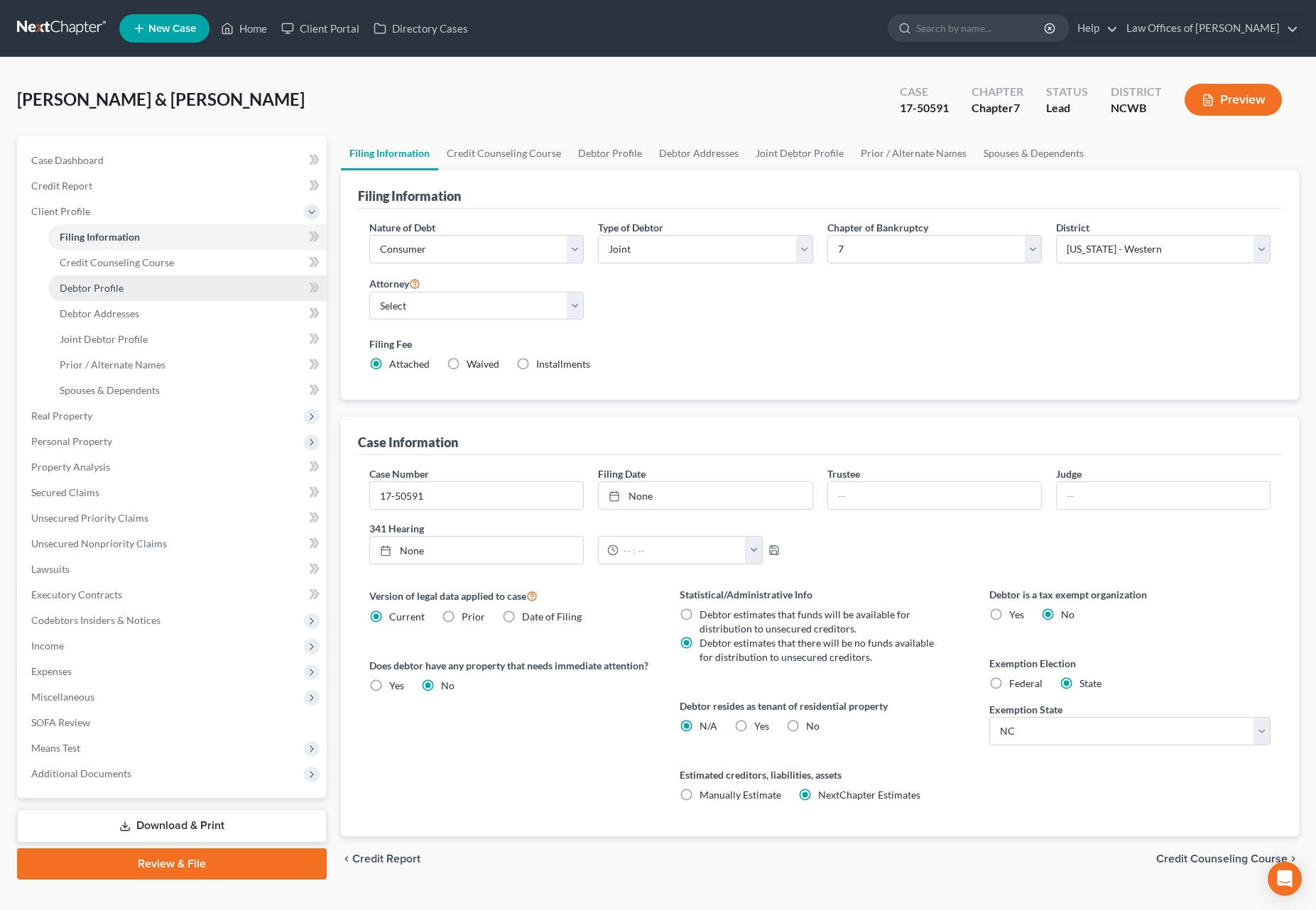
click at [93, 286] on span "Debtor Profile" at bounding box center [91, 287] width 64 height 12
select select "0"
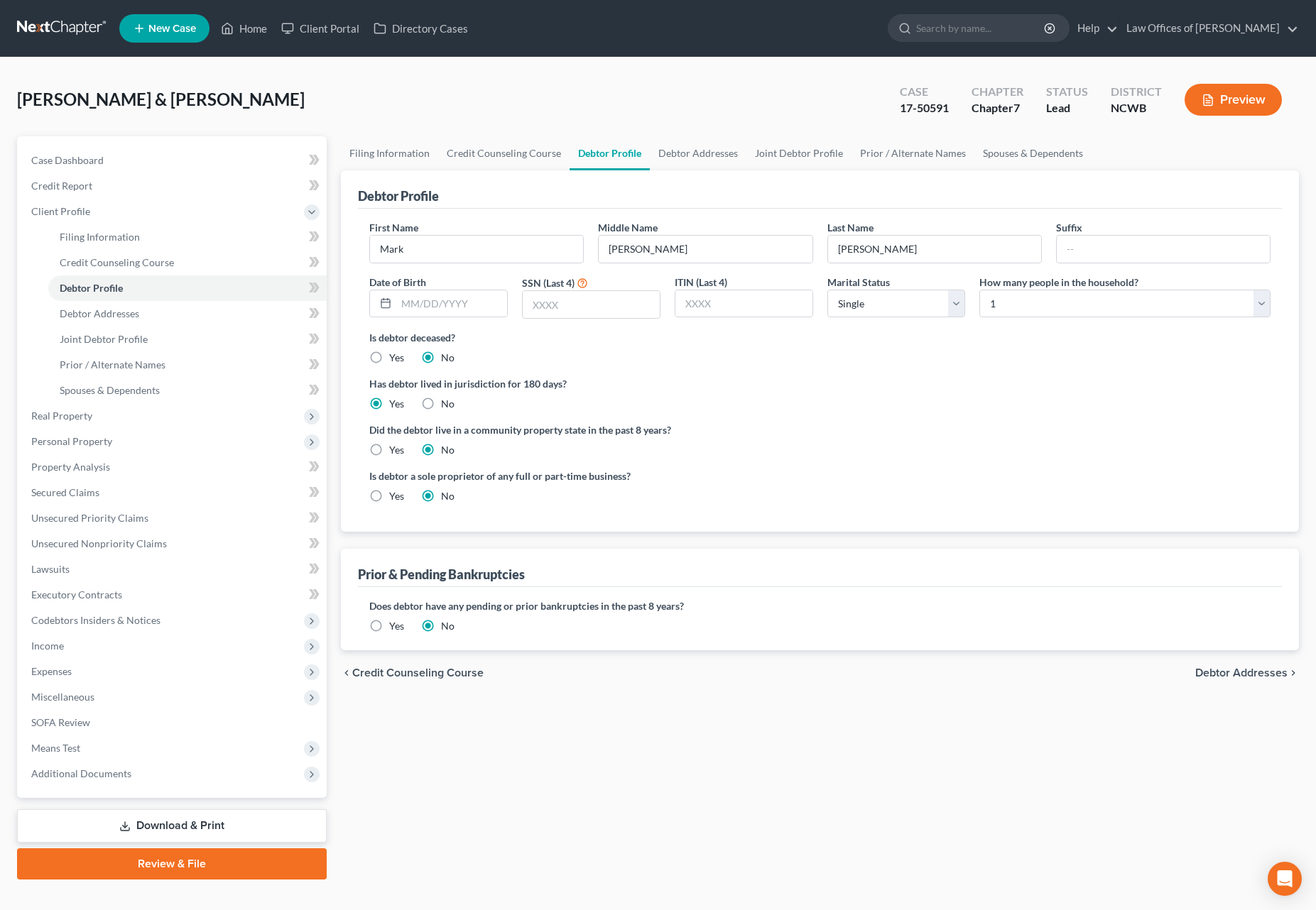
select select "1"
select select "0"
select select "59"
select select "28"
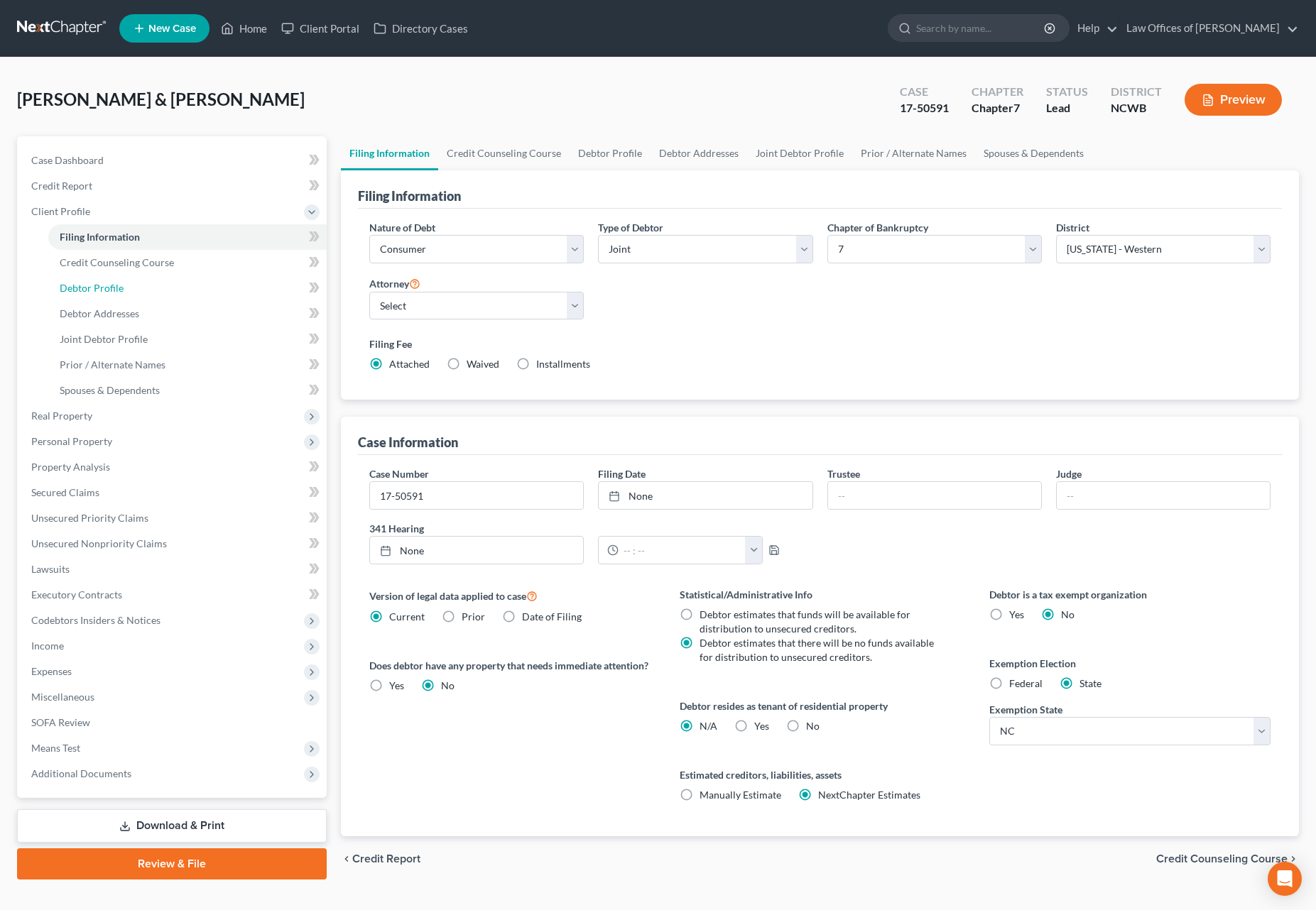
select select "4"
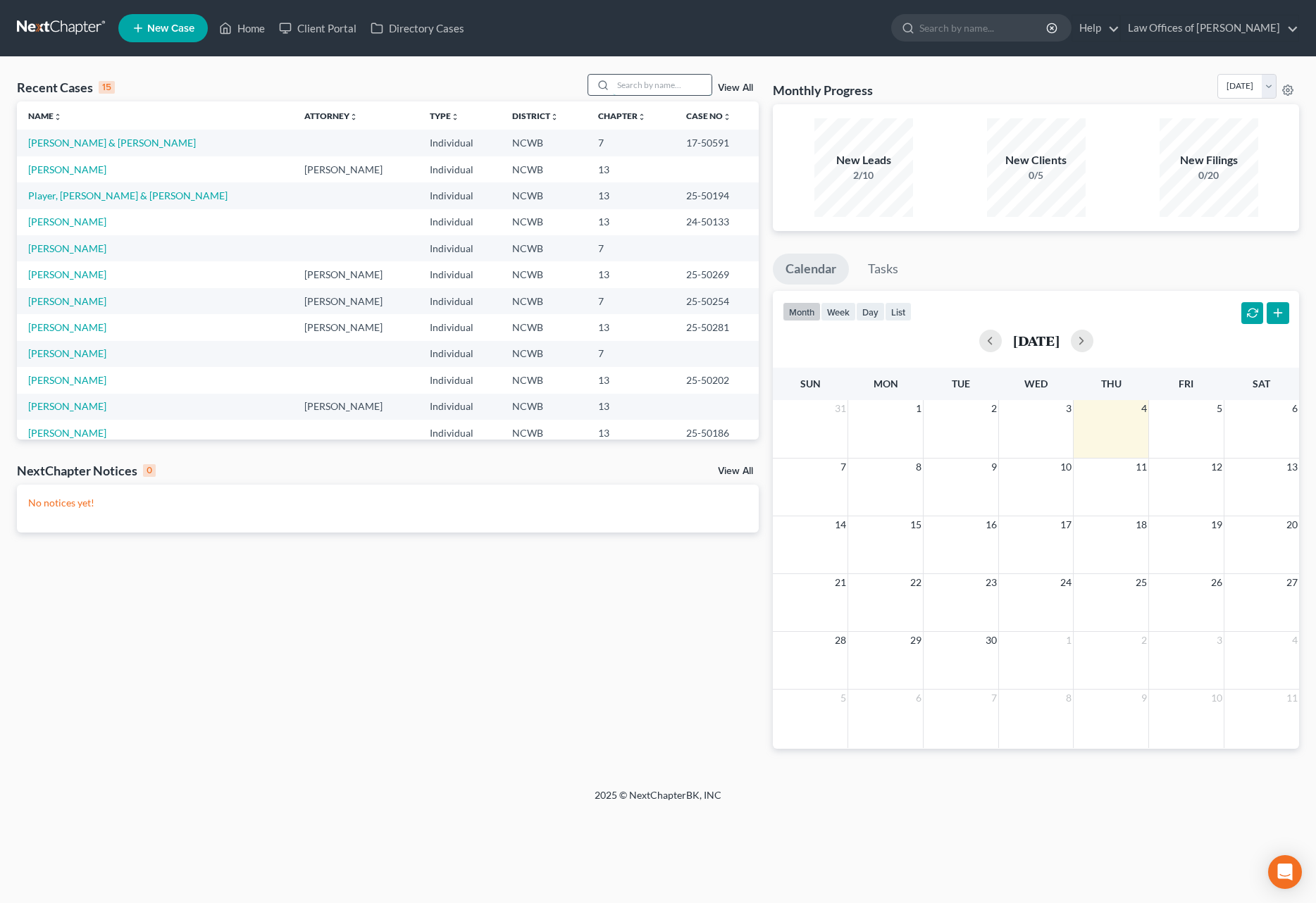
click at [697, 88] on input "search" at bounding box center [662, 84] width 99 height 20
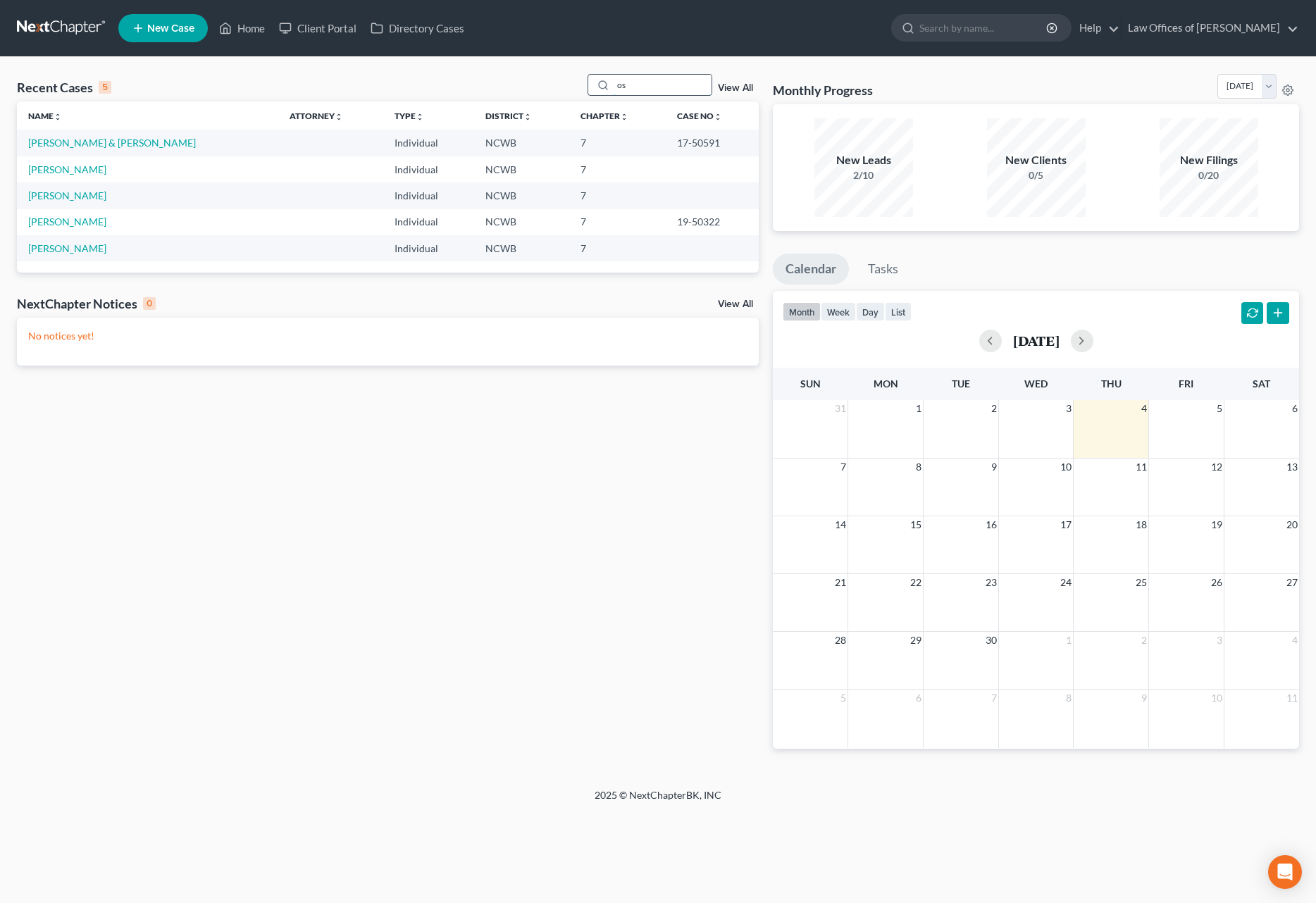
type input "o"
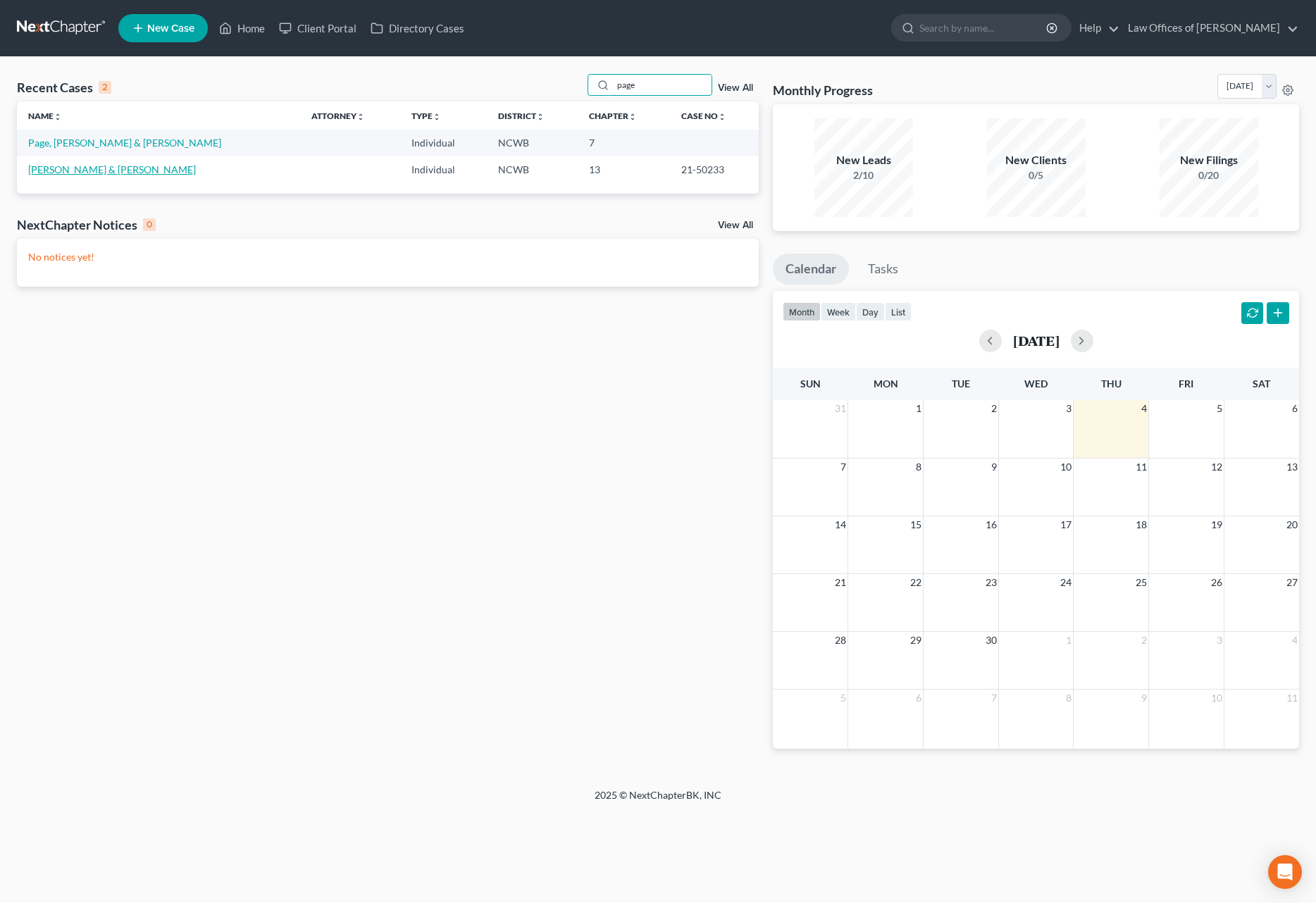
type input "page"
click at [91, 165] on link "[PERSON_NAME] & [PERSON_NAME]" at bounding box center [111, 170] width 168 height 12
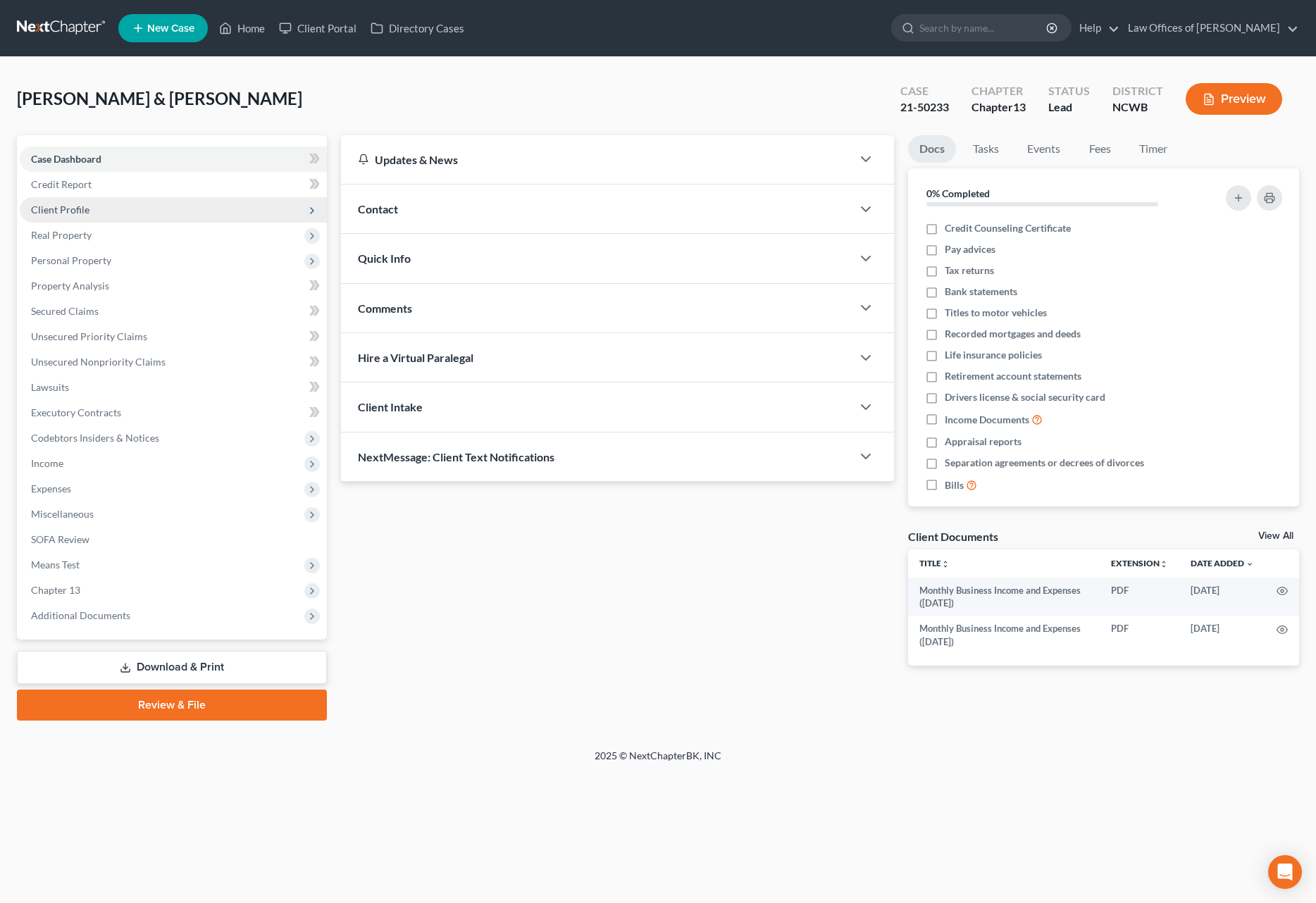
click at [58, 213] on span "Client Profile" at bounding box center [60, 209] width 58 height 12
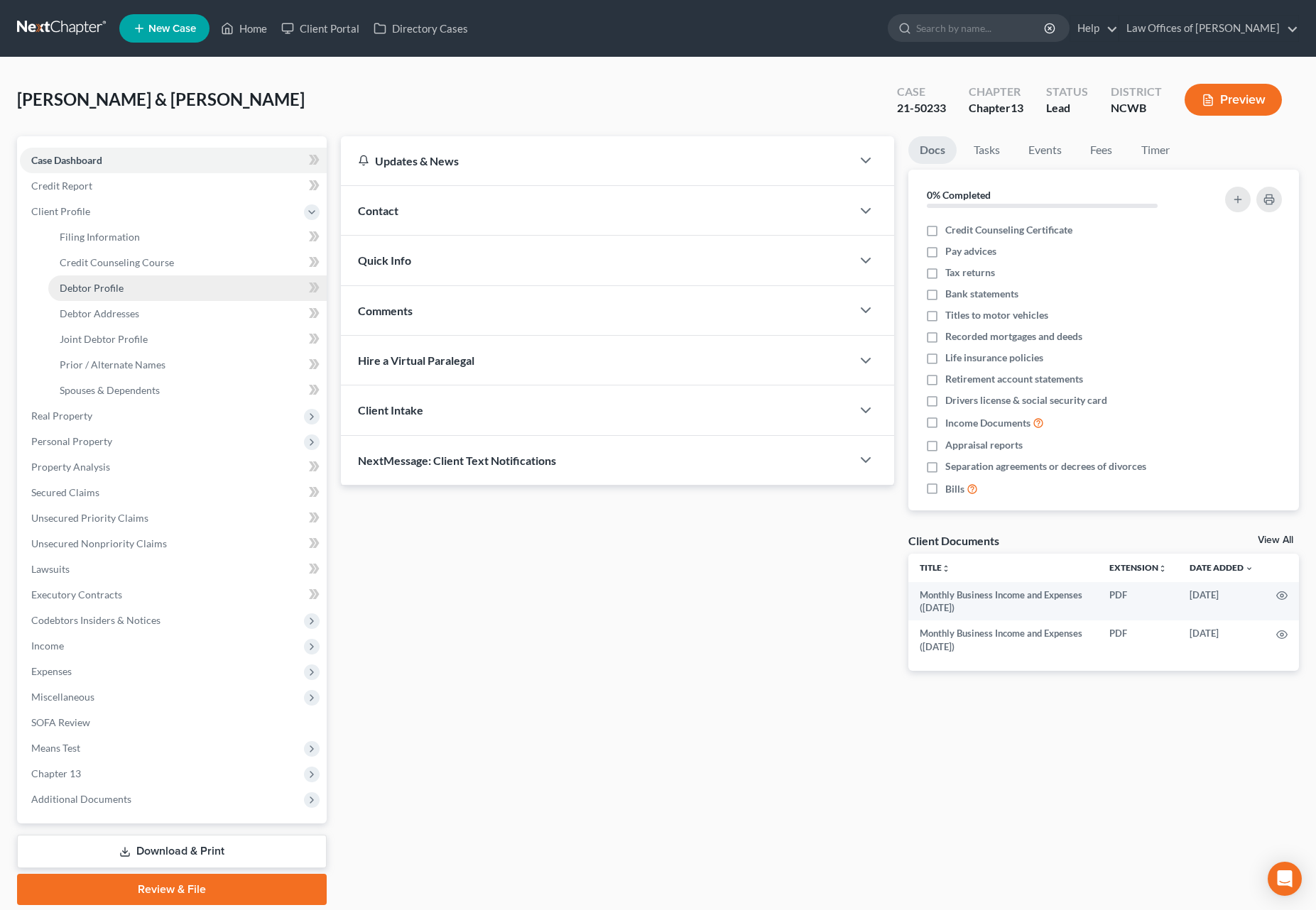
click at [83, 283] on span "Debtor Profile" at bounding box center [91, 287] width 64 height 12
select select "1"
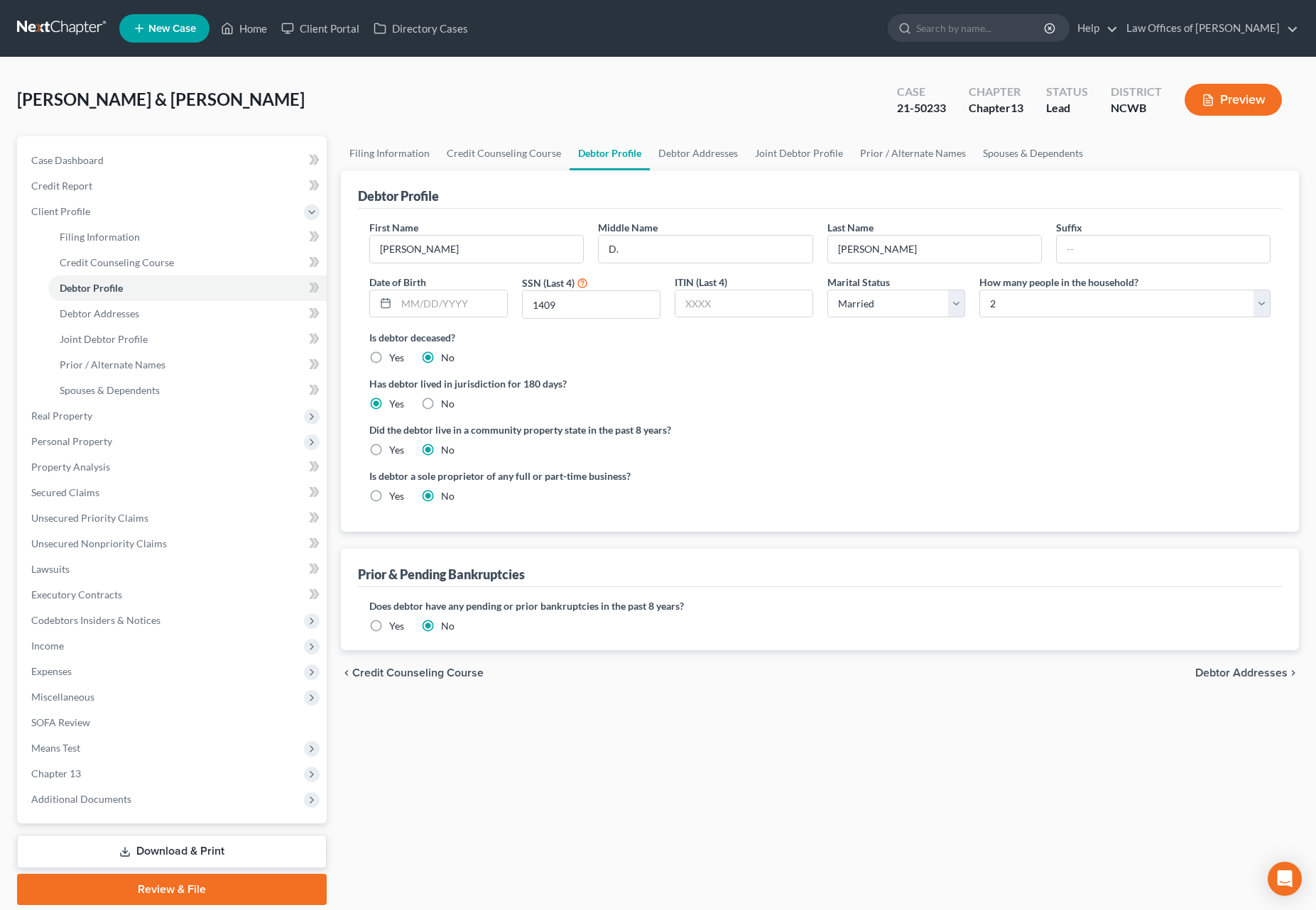
click at [1252, 668] on span "Debtor Addresses" at bounding box center [1241, 673] width 93 height 11
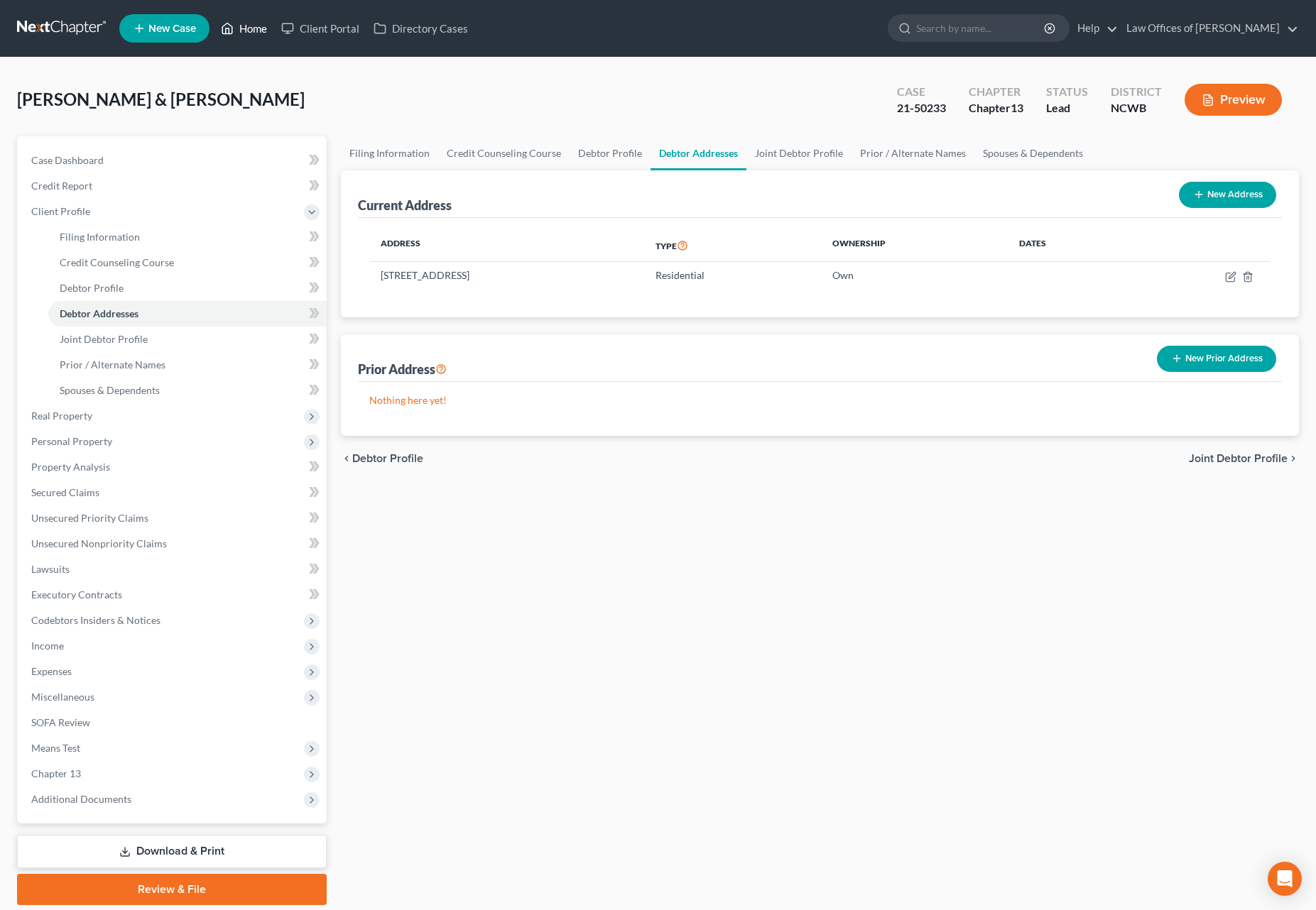
click at [252, 26] on link "Home" at bounding box center [243, 28] width 60 height 26
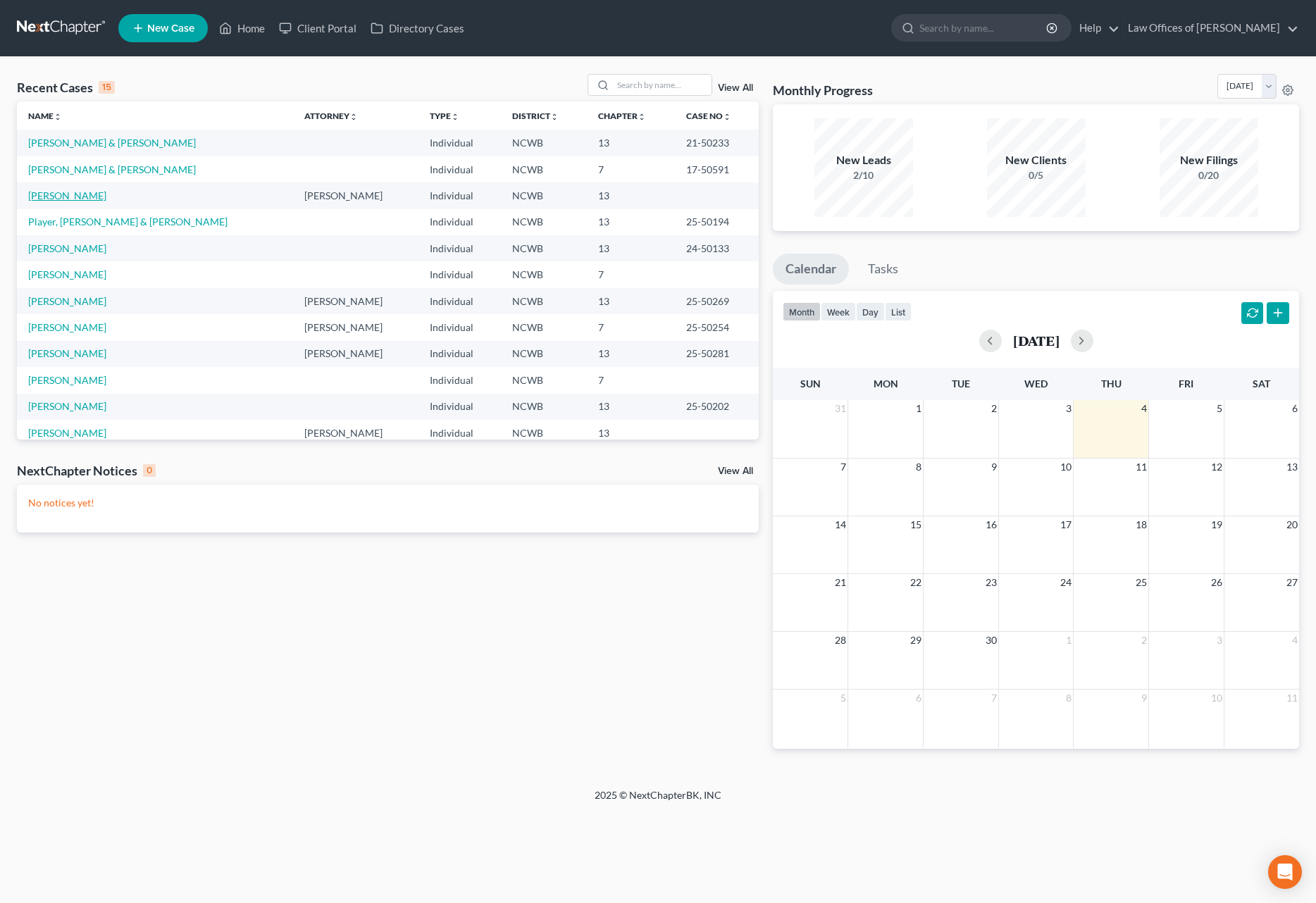
click at [73, 196] on link "[PERSON_NAME]" at bounding box center [67, 196] width 79 height 12
select select "4"
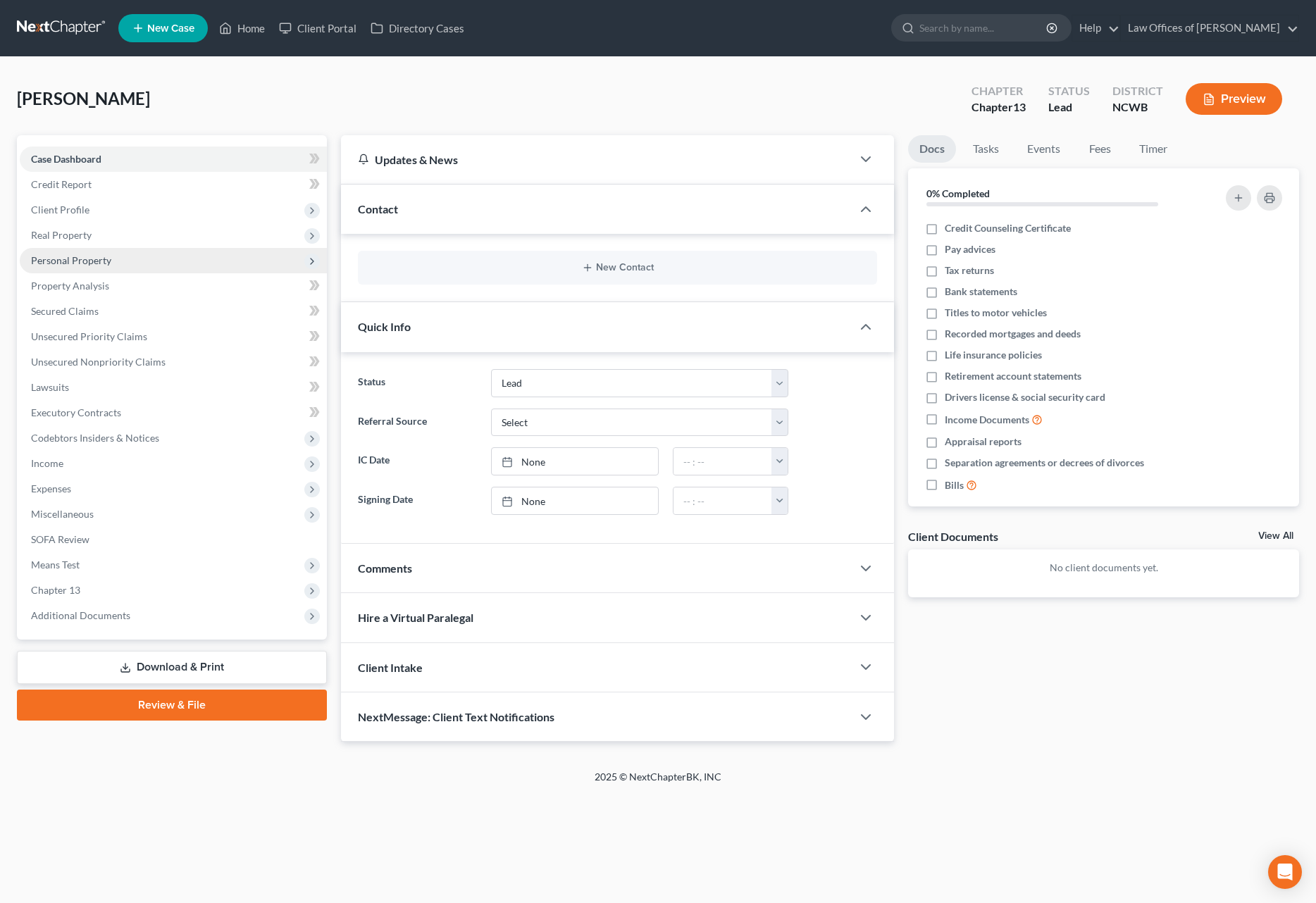
click at [76, 258] on span "Personal Property" at bounding box center [71, 260] width 80 height 12
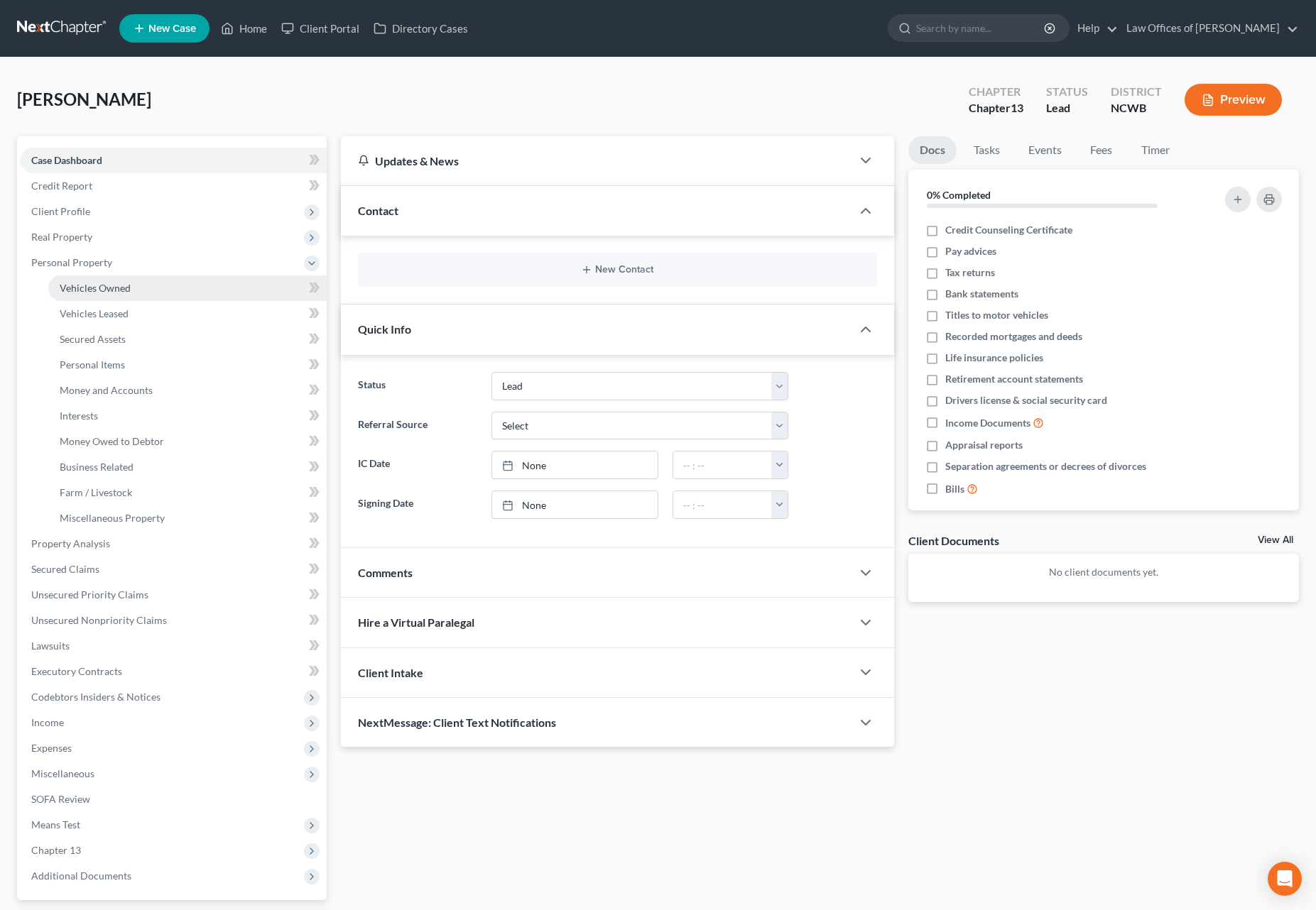
click at [84, 288] on span "Vehicles Owned" at bounding box center [94, 287] width 71 height 12
